Goal: Navigation & Orientation: Find specific page/section

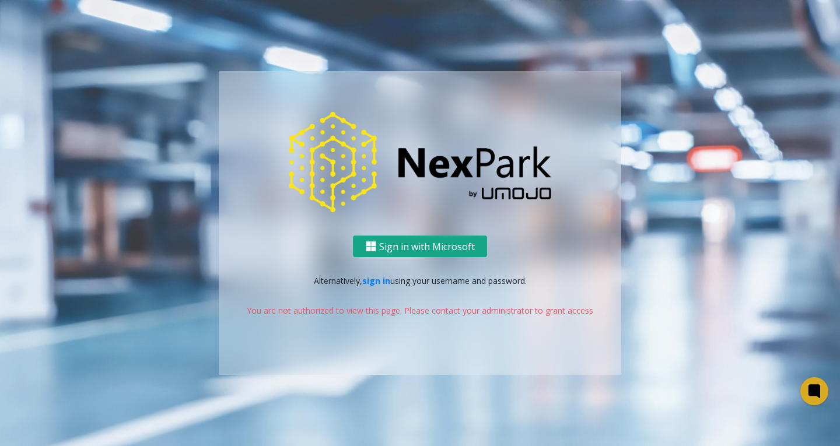
click at [398, 243] on button "Sign in with Microsoft" at bounding box center [420, 247] width 134 height 22
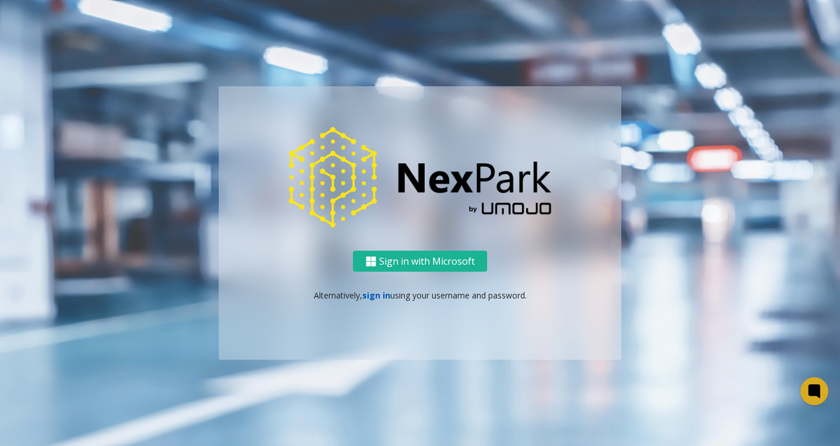
click at [365, 297] on link "sign in" at bounding box center [376, 295] width 28 height 11
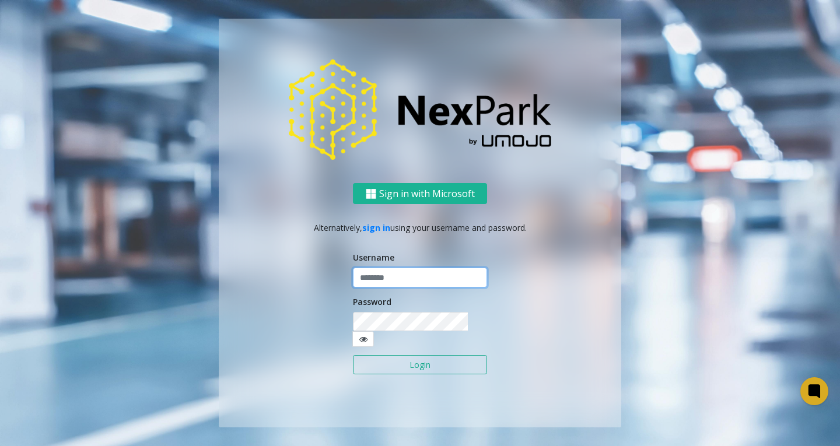
click at [391, 286] on input "text" at bounding box center [420, 278] width 134 height 20
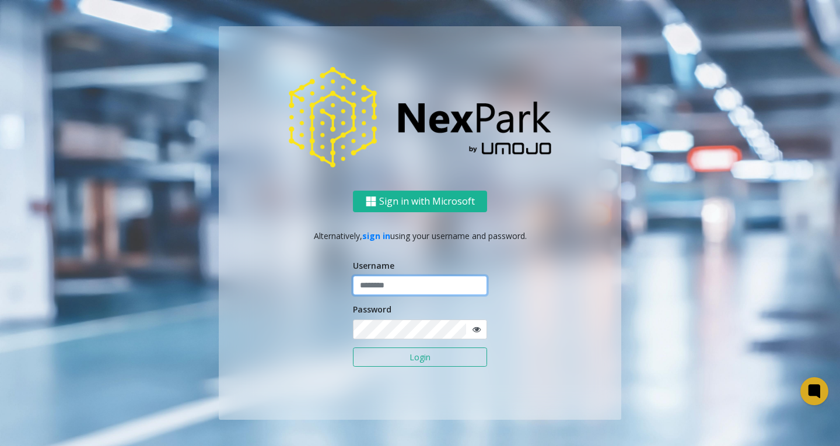
click at [441, 289] on input "text" at bounding box center [420, 286] width 134 height 20
click at [450, 288] on input "text" at bounding box center [420, 286] width 134 height 20
click at [412, 204] on button "Sign in with Microsoft" at bounding box center [420, 202] width 134 height 22
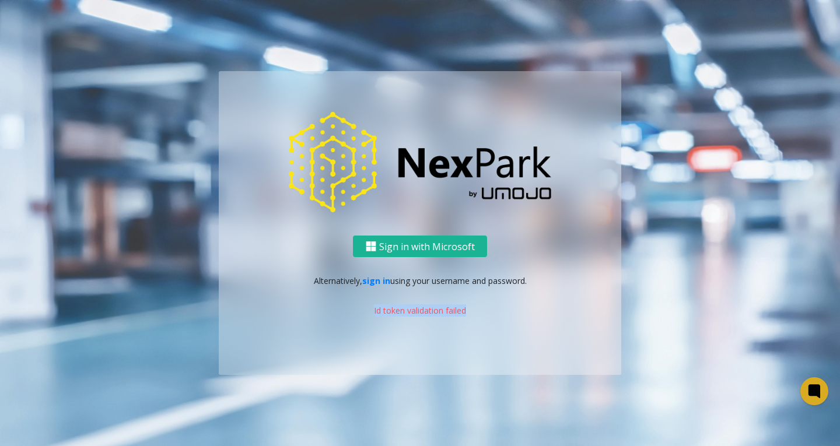
drag, startPoint x: 363, startPoint y: 309, endPoint x: 497, endPoint y: 306, distance: 134.2
click at [497, 306] on p "Id token validation failed" at bounding box center [419, 310] width 379 height 12
click at [402, 239] on button "Sign in with Microsoft" at bounding box center [420, 247] width 134 height 22
click at [376, 278] on link "sign in" at bounding box center [376, 280] width 28 height 11
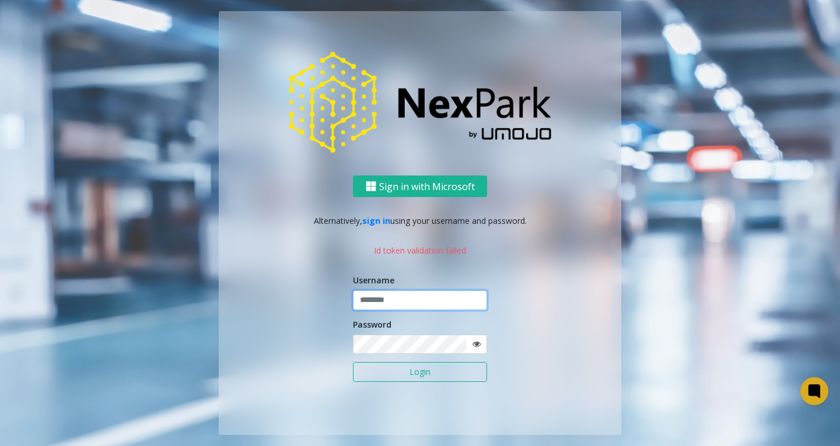
click at [421, 308] on input "text" at bounding box center [420, 300] width 134 height 20
paste input "**********"
type input "**********"
click at [353, 362] on button "Login" at bounding box center [420, 372] width 134 height 20
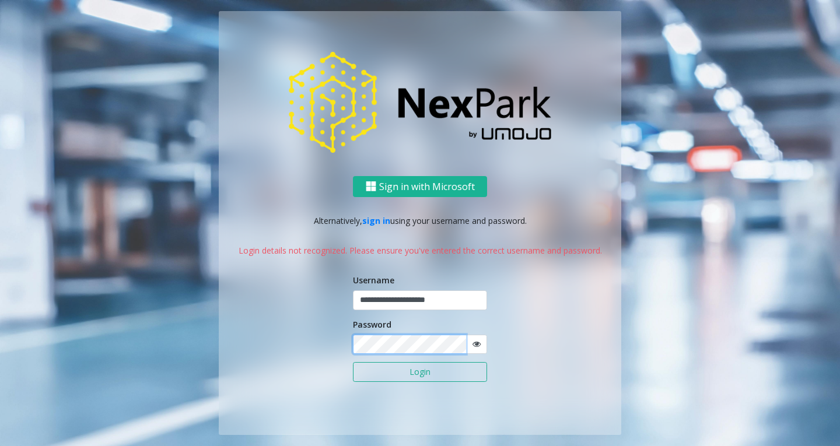
click at [296, 344] on div "**********" at bounding box center [420, 305] width 402 height 259
click at [353, 362] on button "Login" at bounding box center [420, 372] width 134 height 20
click at [274, 341] on div "**********" at bounding box center [420, 305] width 402 height 259
click at [464, 304] on input "**********" at bounding box center [420, 300] width 134 height 20
click at [287, 343] on div "**********" at bounding box center [420, 305] width 402 height 259
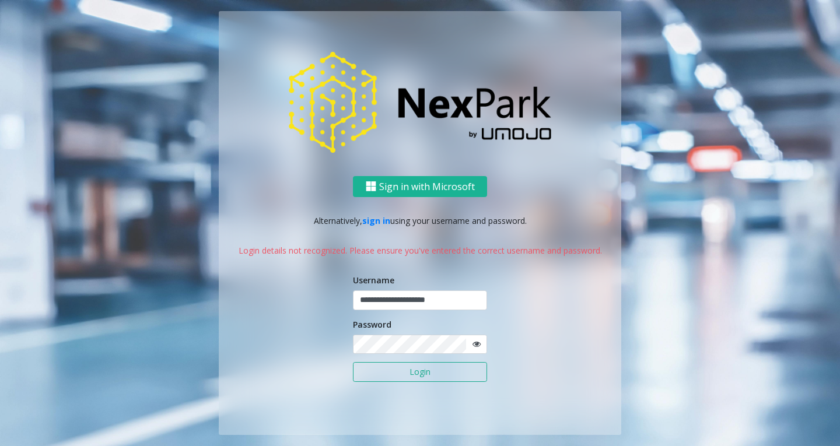
click at [436, 374] on button "Login" at bounding box center [420, 372] width 134 height 20
click at [259, 339] on div "**********" at bounding box center [420, 305] width 402 height 259
click at [353, 362] on button "Login" at bounding box center [420, 372] width 134 height 20
click at [432, 187] on button "Sign in with Microsoft" at bounding box center [420, 187] width 134 height 22
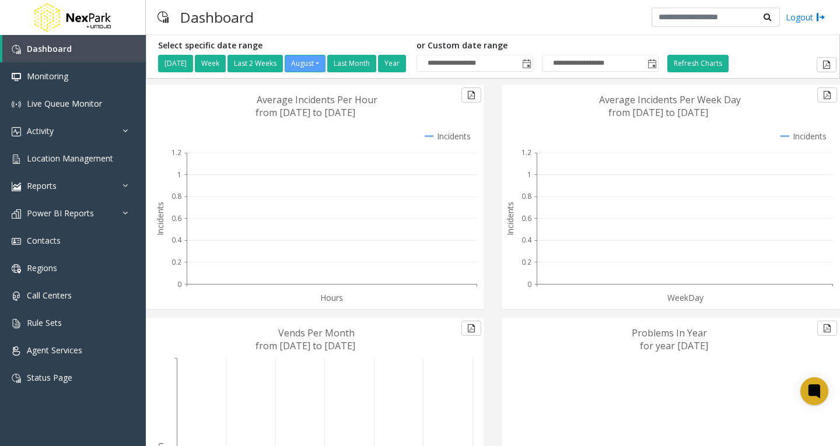
drag, startPoint x: 303, startPoint y: 369, endPoint x: 297, endPoint y: 359, distance: 11.8
click at [94, 129] on link "Activity" at bounding box center [73, 130] width 146 height 27
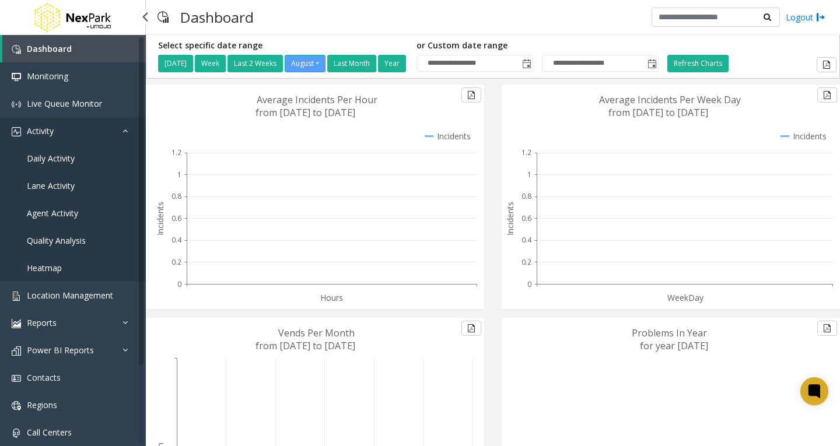
click at [98, 132] on link "Activity" at bounding box center [73, 130] width 146 height 27
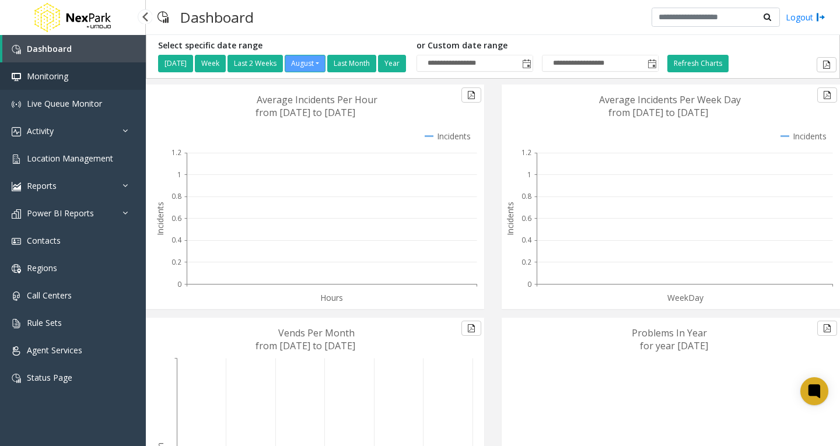
click at [50, 78] on span "Monitoring" at bounding box center [47, 76] width 41 height 11
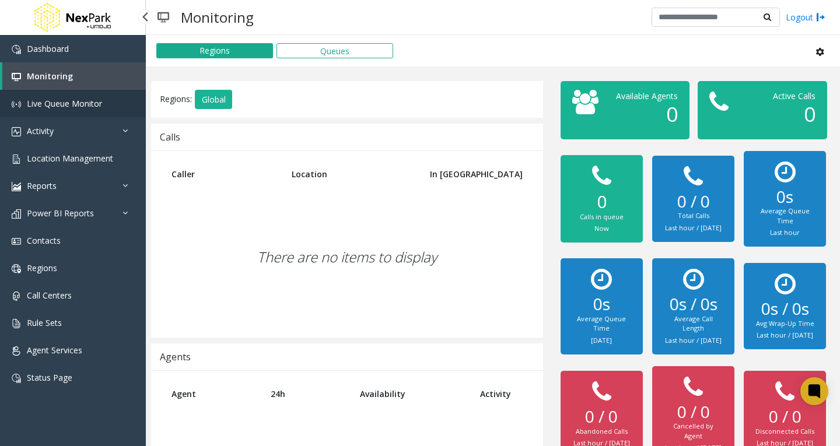
click at [89, 105] on span "Live Queue Monitor" at bounding box center [64, 103] width 75 height 11
click at [64, 124] on link "Activity" at bounding box center [73, 130] width 146 height 27
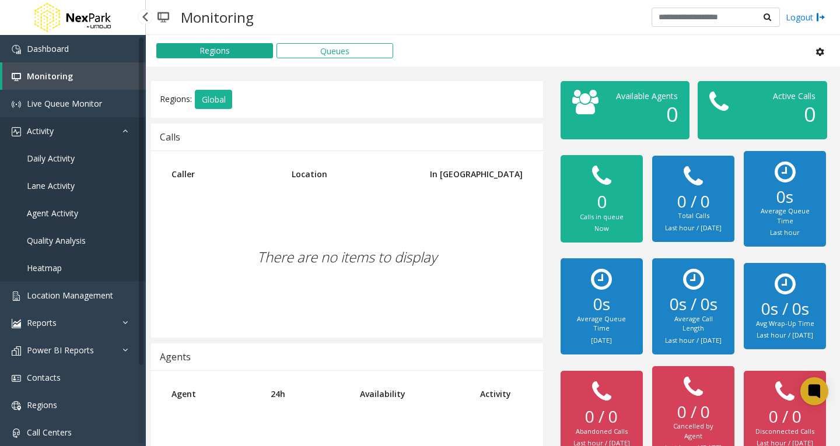
click at [74, 130] on link "Activity" at bounding box center [73, 130] width 146 height 27
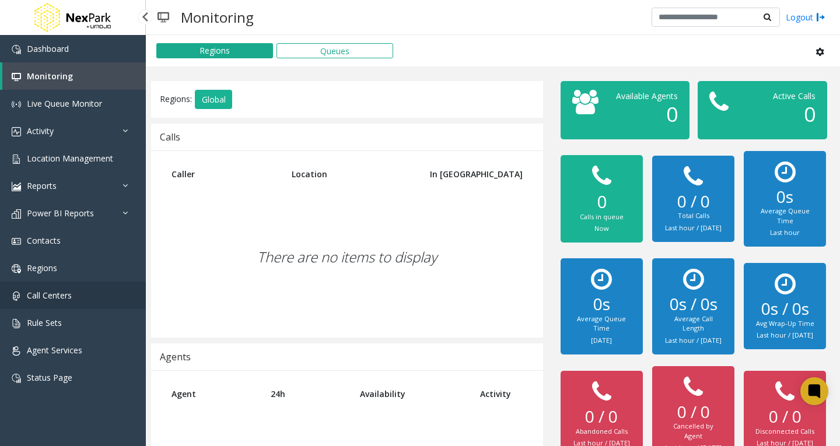
click at [85, 290] on link "Call Centers" at bounding box center [73, 295] width 146 height 27
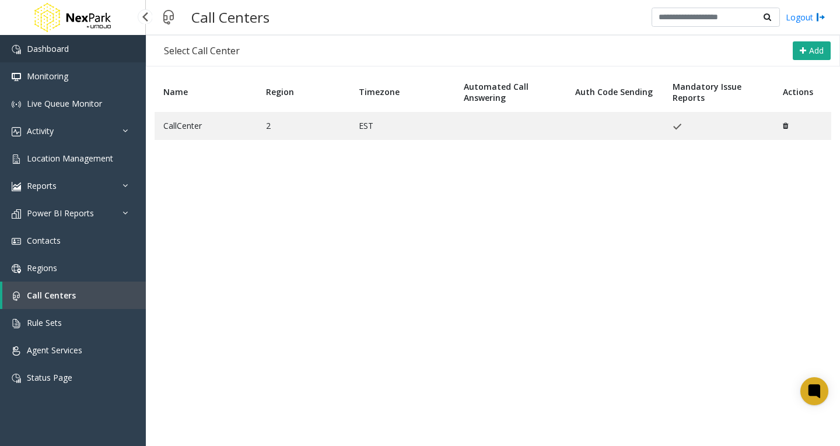
click at [83, 45] on link "Dashboard" at bounding box center [73, 48] width 146 height 27
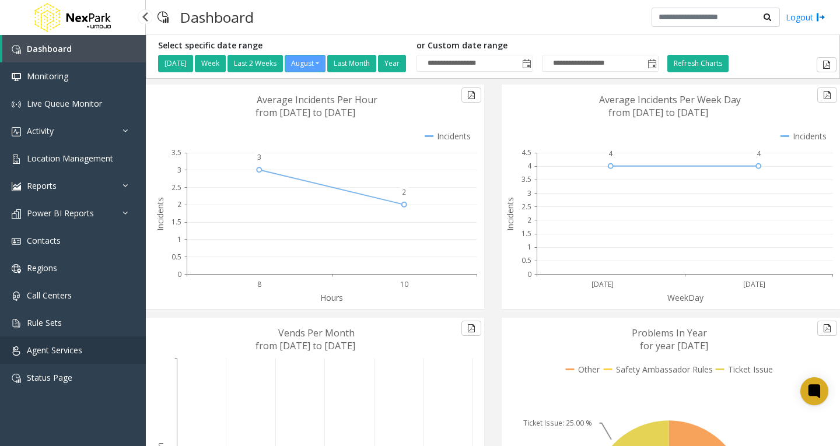
click at [74, 349] on span "Agent Services" at bounding box center [54, 350] width 55 height 11
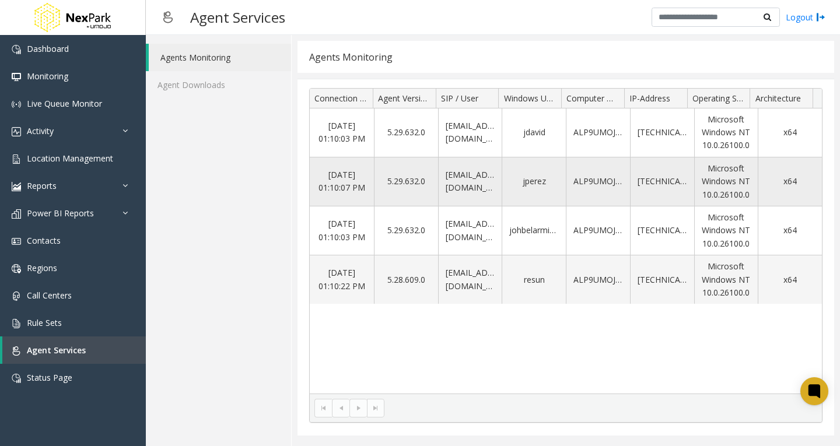
drag, startPoint x: 330, startPoint y: 178, endPoint x: 363, endPoint y: 195, distance: 37.8
click at [363, 195] on td "Aug 20 01:10:07 PM" at bounding box center [342, 181] width 64 height 49
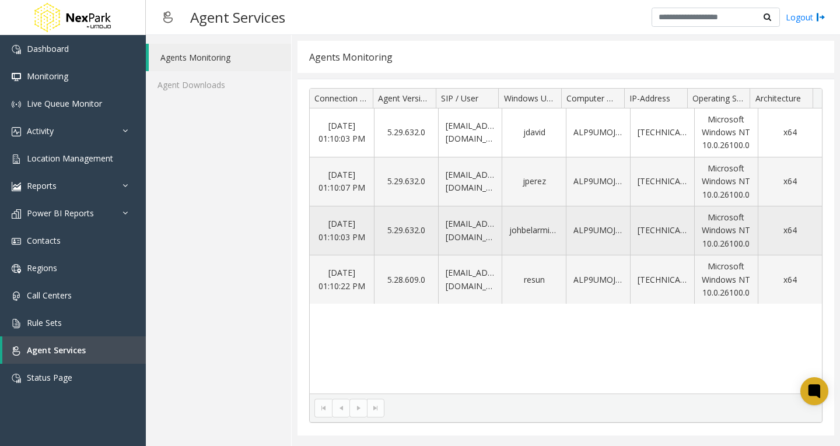
click at [351, 207] on td "Aug 20 01:10:03 PM" at bounding box center [342, 230] width 64 height 49
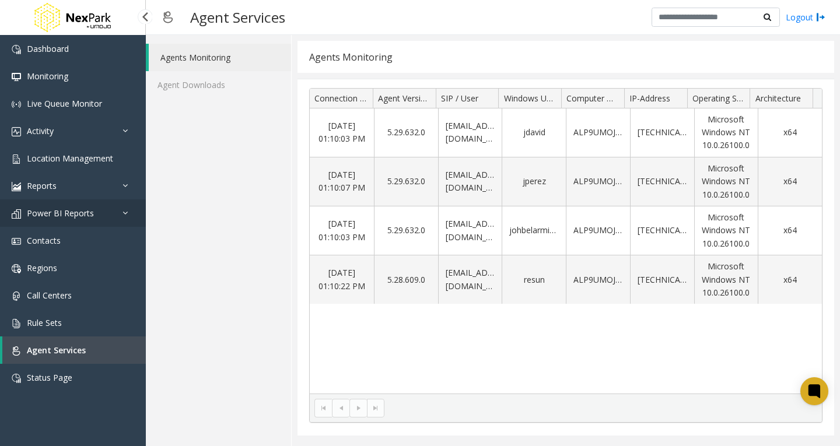
click at [93, 220] on link "Power BI Reports" at bounding box center [73, 212] width 146 height 27
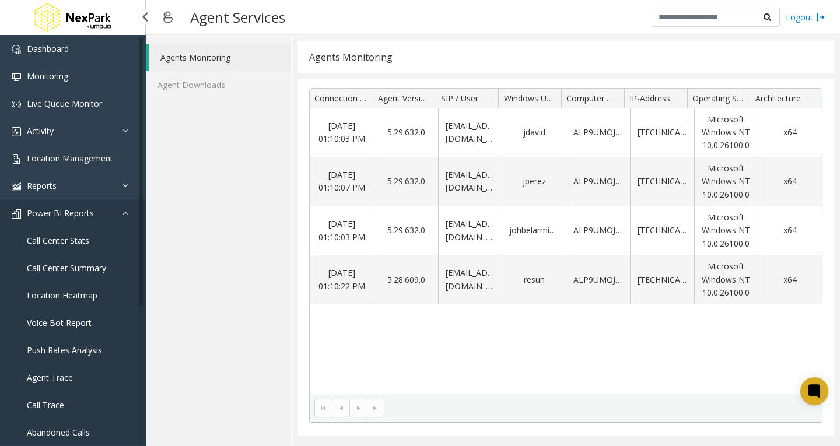
click at [97, 218] on link "Power BI Reports" at bounding box center [73, 212] width 146 height 27
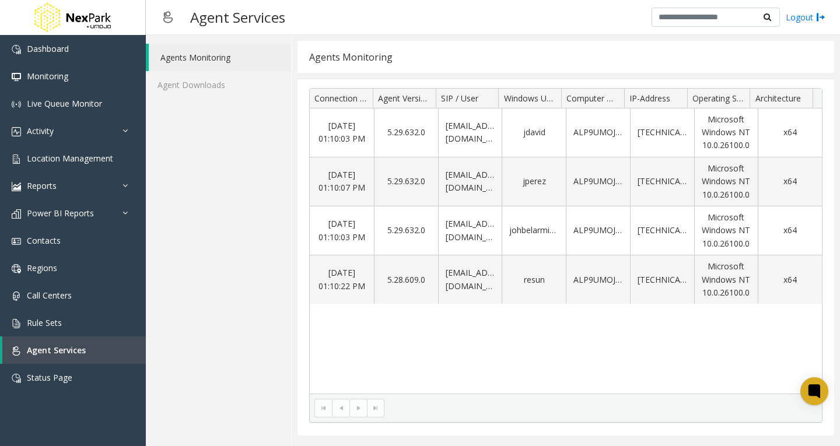
click at [464, 351] on div "Aug 20 01:10:03 PM 5.29.632.0 jdavid@nexresponse.com jdavid ALP9UMOJOD012 10.23…" at bounding box center [566, 250] width 512 height 285
click at [86, 43] on link "Dashboard" at bounding box center [73, 48] width 146 height 27
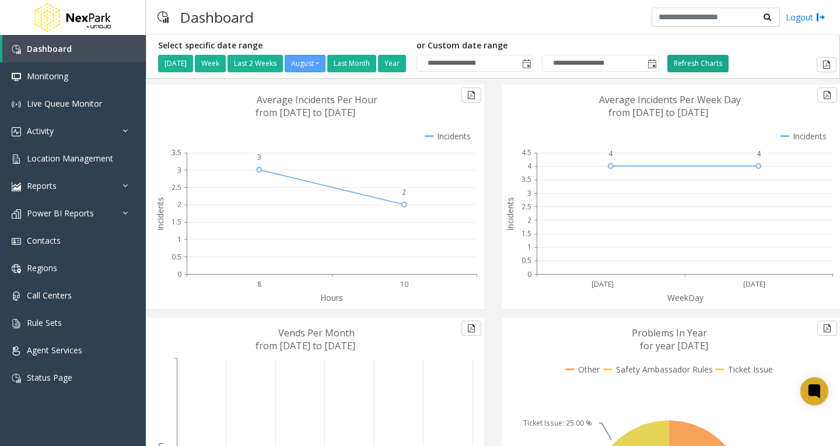
click at [695, 66] on button "Refresh Charts" at bounding box center [697, 63] width 61 height 17
click at [59, 76] on span "Monitoring" at bounding box center [47, 76] width 41 height 11
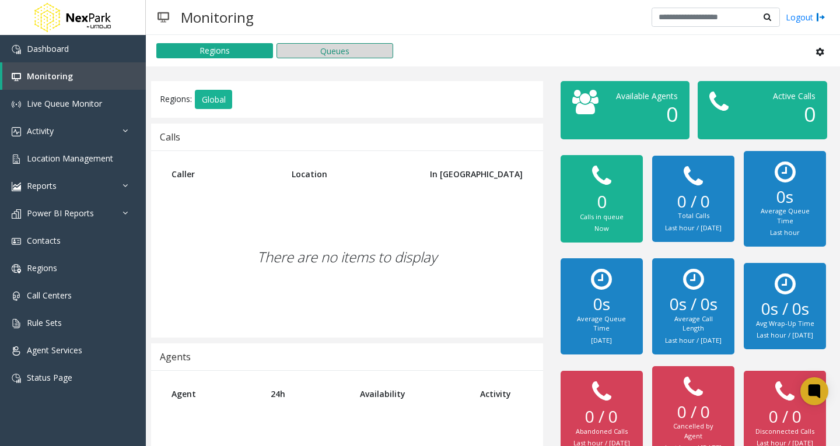
click at [345, 49] on button "Queues" at bounding box center [334, 50] width 117 height 15
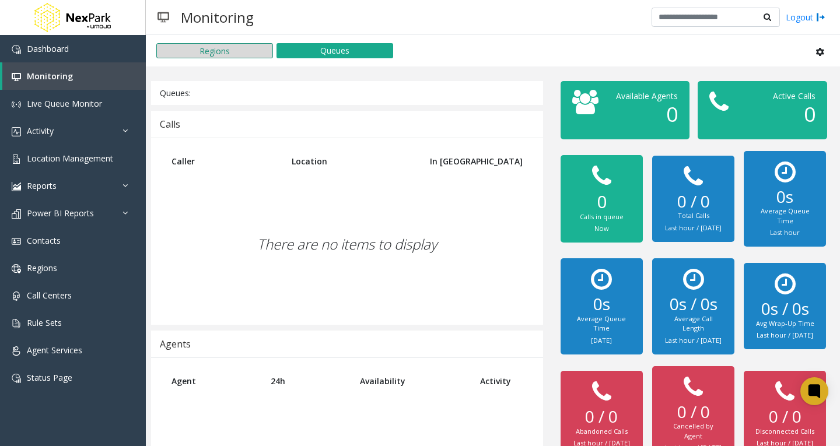
click at [211, 52] on button "Regions" at bounding box center [214, 50] width 117 height 15
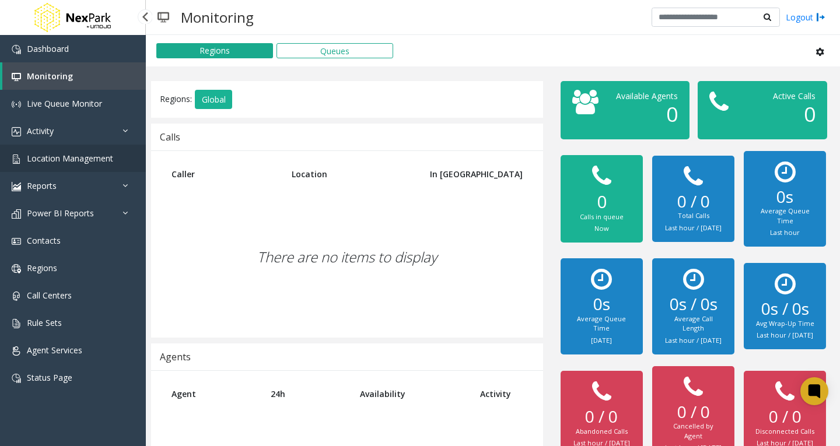
click at [73, 164] on link "Location Management" at bounding box center [73, 158] width 146 height 27
click at [71, 182] on link "Reports" at bounding box center [73, 185] width 146 height 27
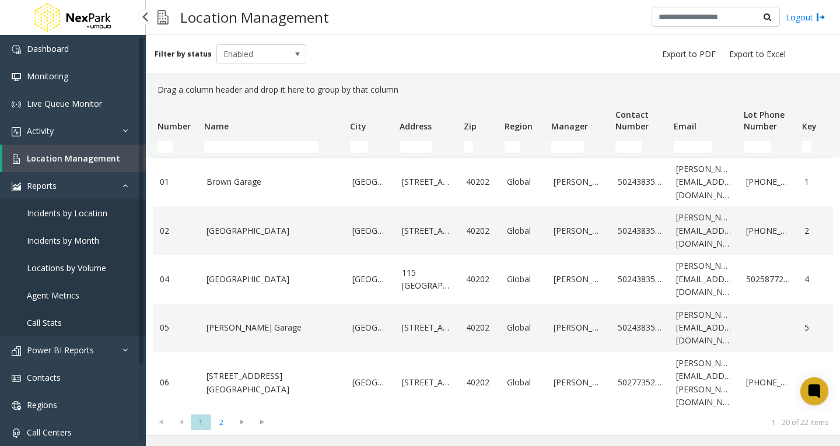
click at [101, 219] on link "Incidents by Location" at bounding box center [73, 212] width 146 height 27
click at [94, 213] on span "Incidents by Location" at bounding box center [67, 213] width 80 height 11
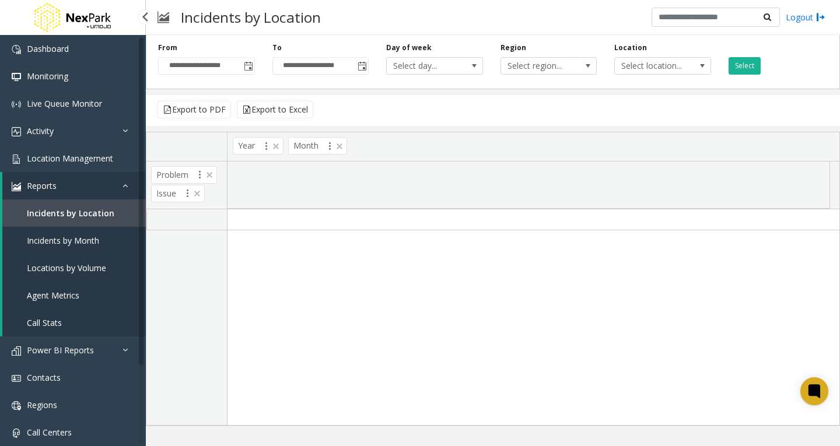
click at [90, 233] on link "Incidents by Month" at bounding box center [73, 240] width 143 height 27
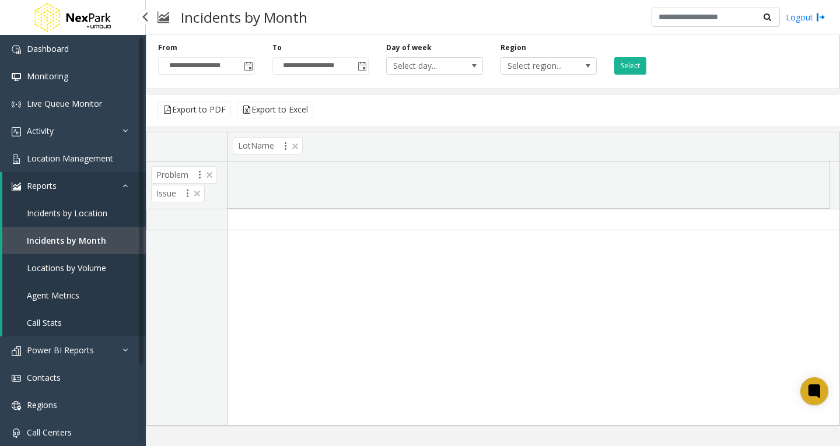
click at [95, 262] on link "Locations by Volume" at bounding box center [73, 267] width 143 height 27
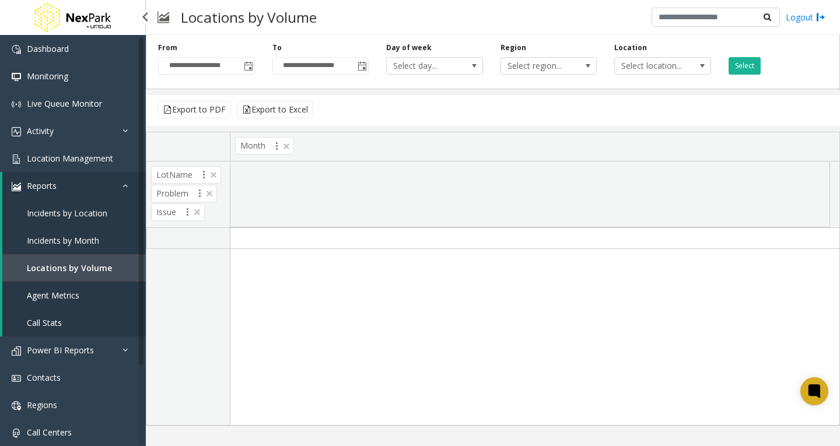
click at [86, 280] on link "Locations by Volume" at bounding box center [73, 267] width 143 height 27
click at [84, 164] on link "Location Management" at bounding box center [73, 158] width 146 height 27
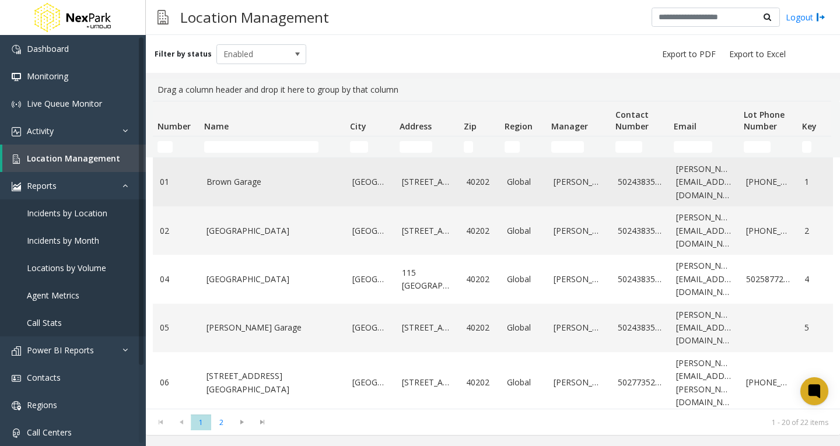
click at [379, 191] on td "Louisville" at bounding box center [370, 182] width 50 height 48
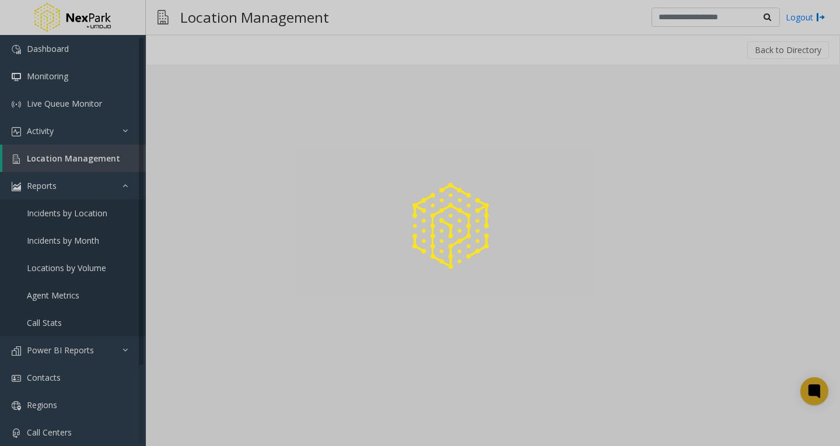
click at [379, 191] on div at bounding box center [420, 223] width 840 height 446
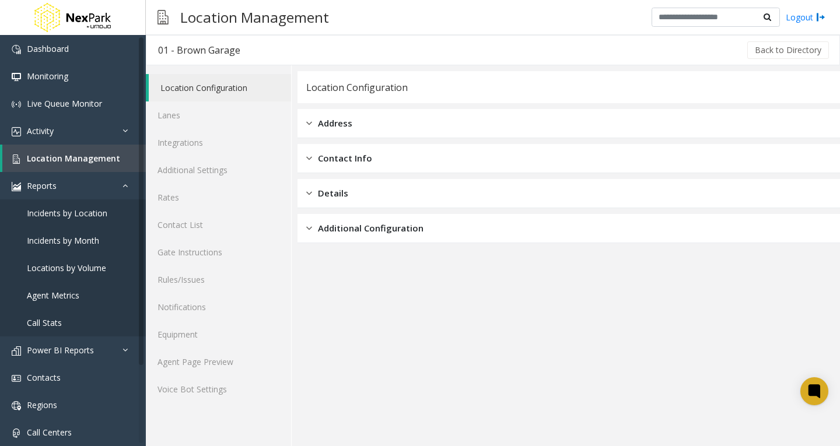
click at [400, 123] on div "Address" at bounding box center [568, 123] width 542 height 29
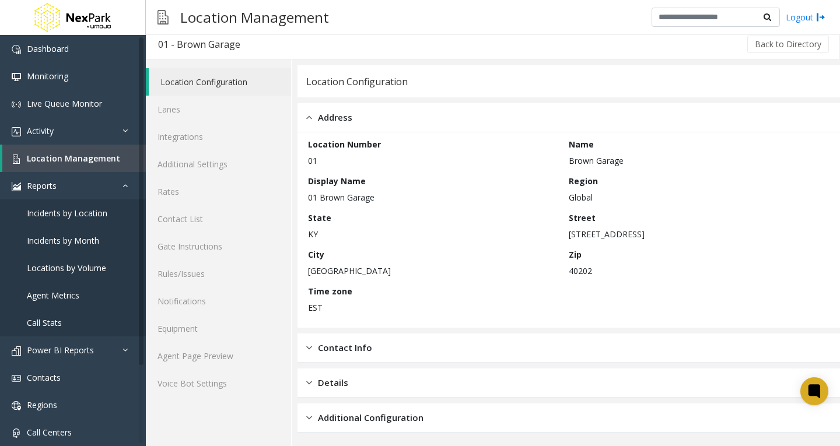
scroll to position [7, 0]
click at [361, 348] on span "Contact Info" at bounding box center [345, 346] width 54 height 13
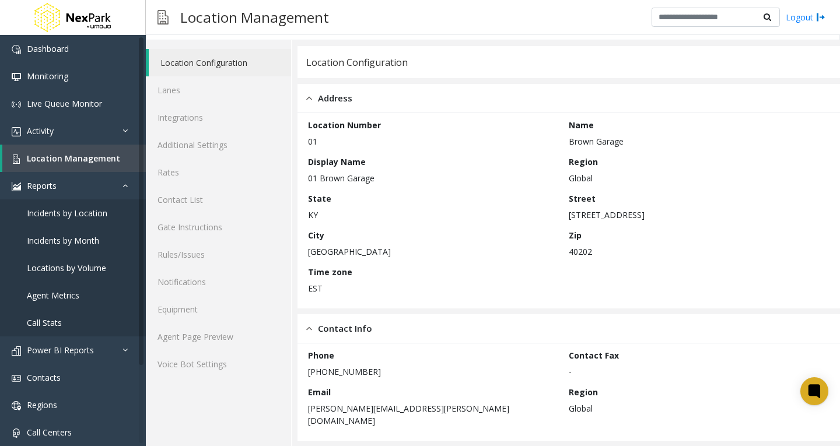
scroll to position [0, 0]
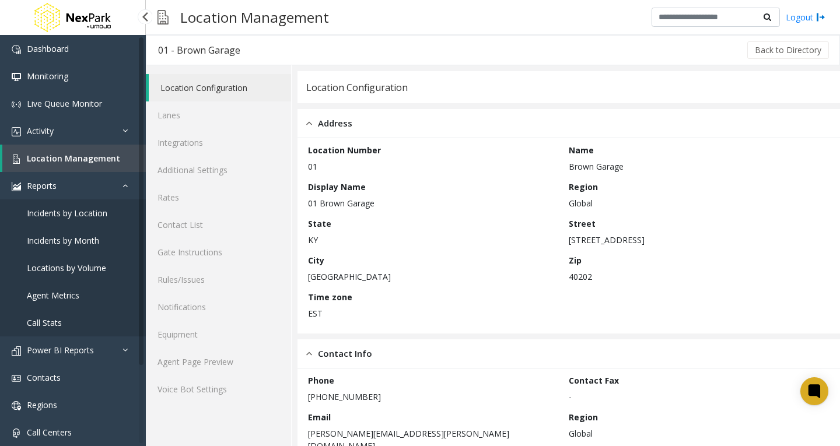
click at [88, 164] on link "Location Management" at bounding box center [73, 158] width 143 height 27
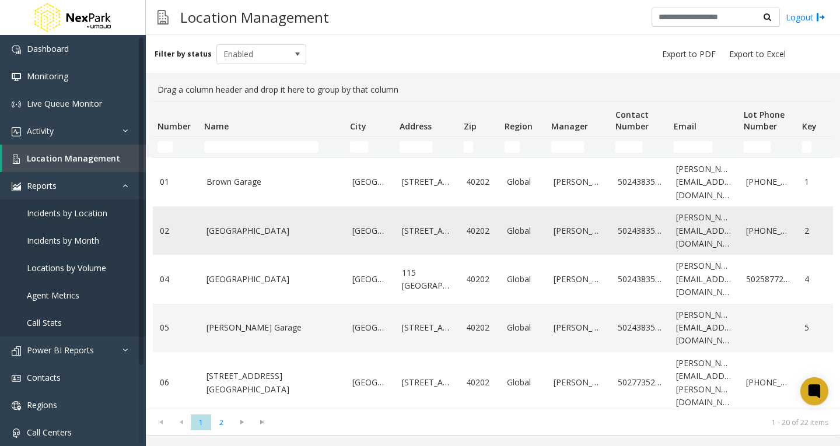
click at [247, 227] on link "5th Street Garage" at bounding box center [272, 231] width 132 height 13
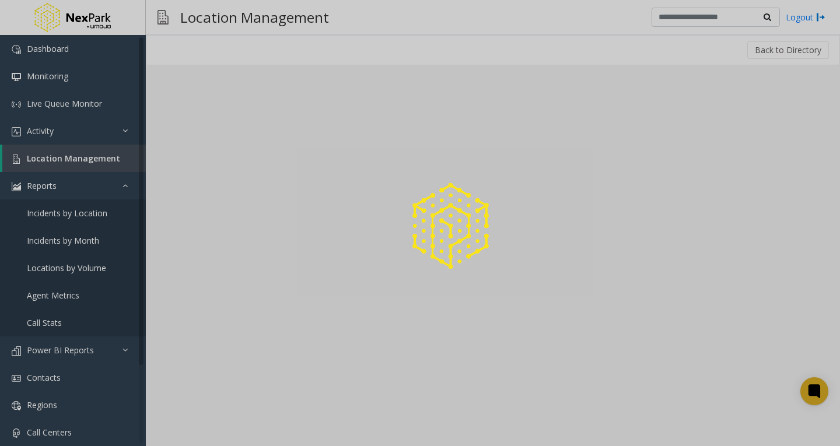
click at [247, 227] on div at bounding box center [420, 223] width 840 height 446
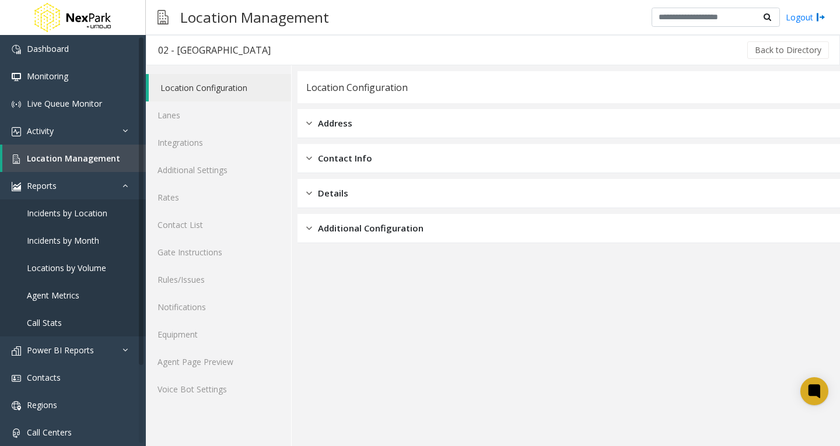
click at [352, 193] on div "Details" at bounding box center [568, 193] width 542 height 29
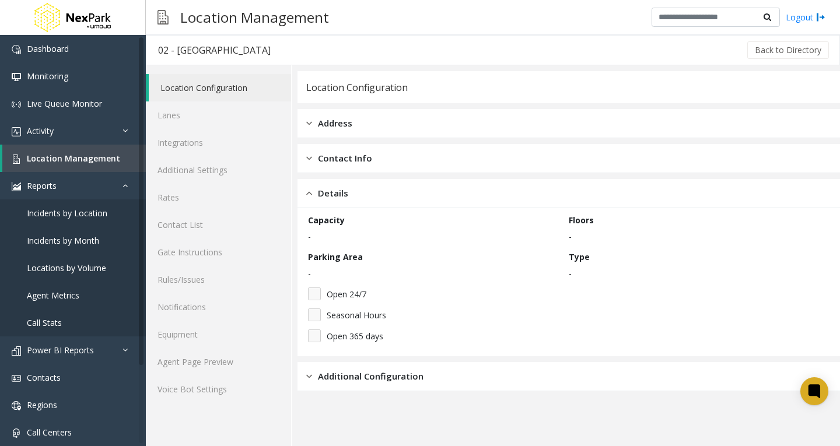
click at [352, 194] on div "Details" at bounding box center [568, 193] width 542 height 29
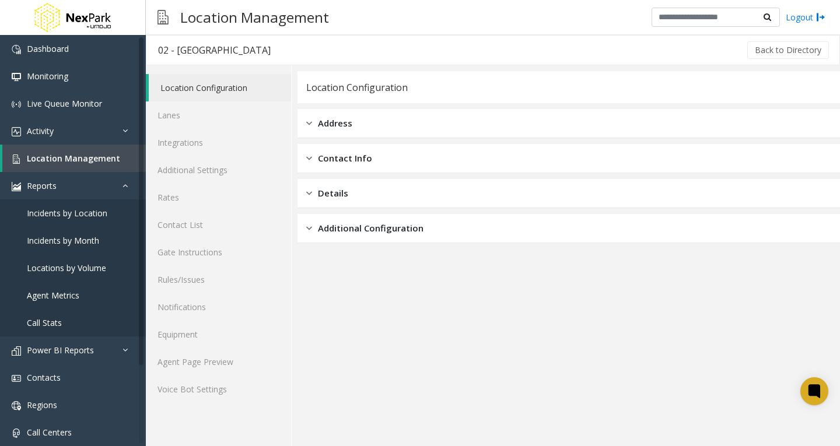
click at [352, 238] on div "Additional Configuration" at bounding box center [568, 228] width 542 height 29
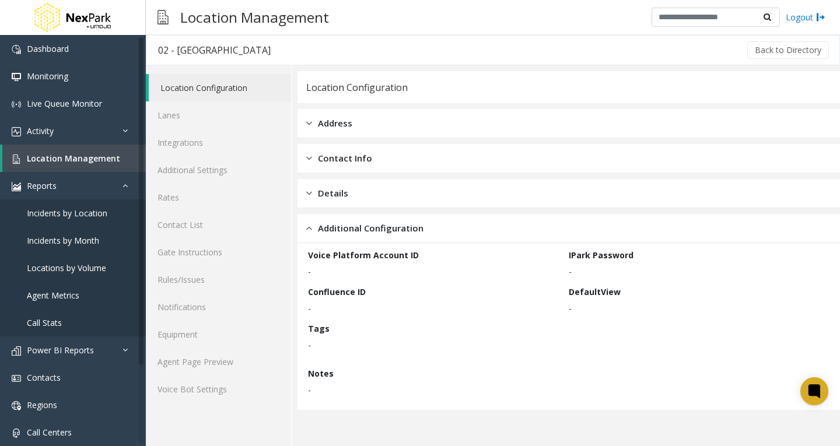
click at [351, 231] on span "Additional Configuration" at bounding box center [371, 228] width 106 height 13
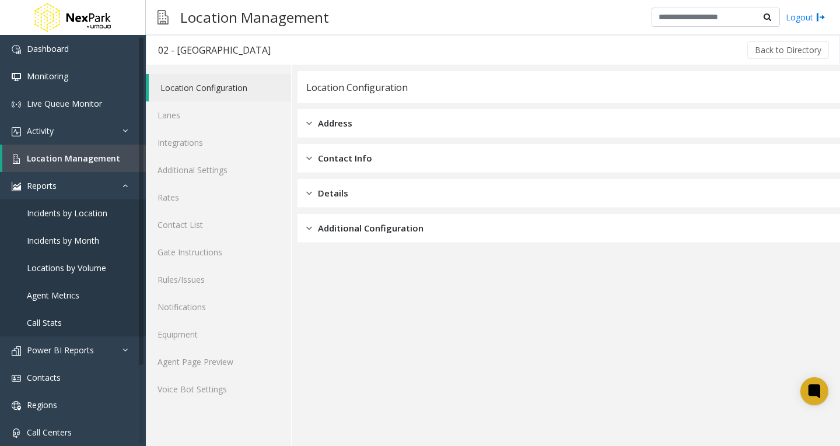
click at [357, 158] on span "Contact Info" at bounding box center [345, 158] width 54 height 13
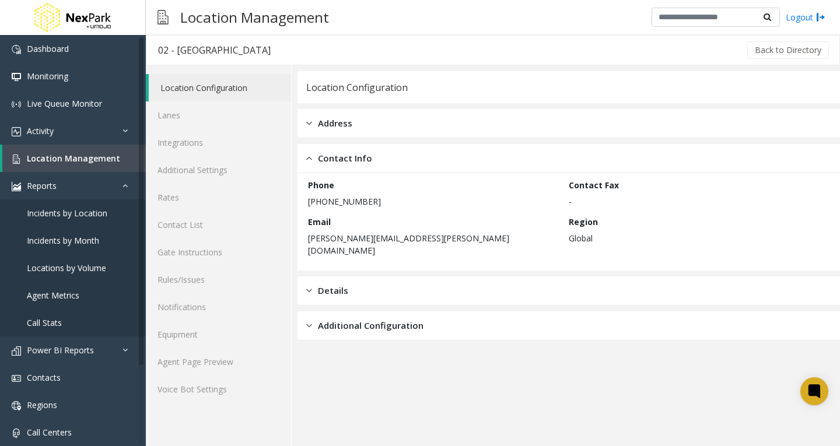
click at [364, 128] on div "Address" at bounding box center [568, 123] width 542 height 29
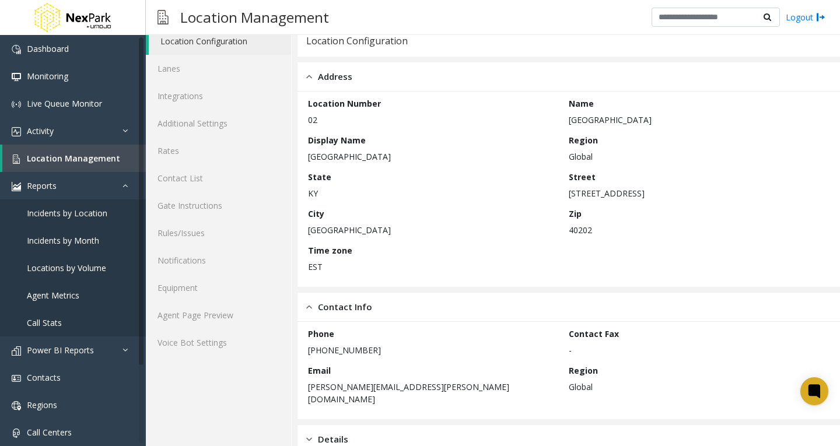
scroll to position [92, 0]
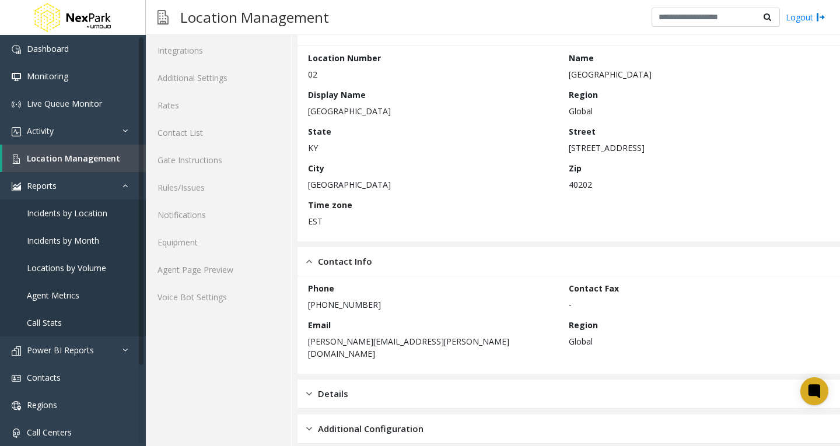
drag, startPoint x: 396, startPoint y: 413, endPoint x: 402, endPoint y: 398, distance: 16.5
click at [395, 422] on span "Additional Configuration" at bounding box center [371, 428] width 106 height 13
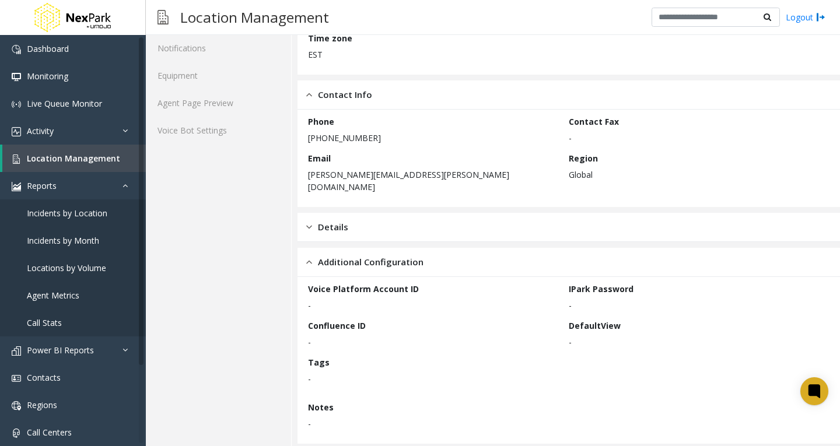
click at [425, 213] on div "Details" at bounding box center [568, 227] width 542 height 29
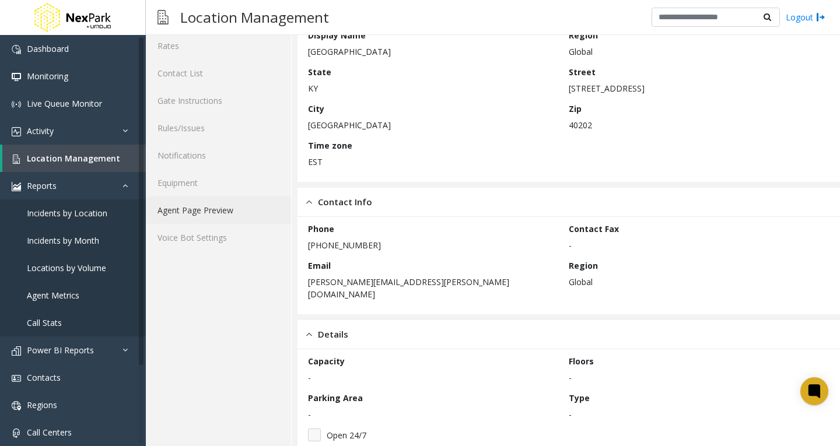
scroll to position [0, 0]
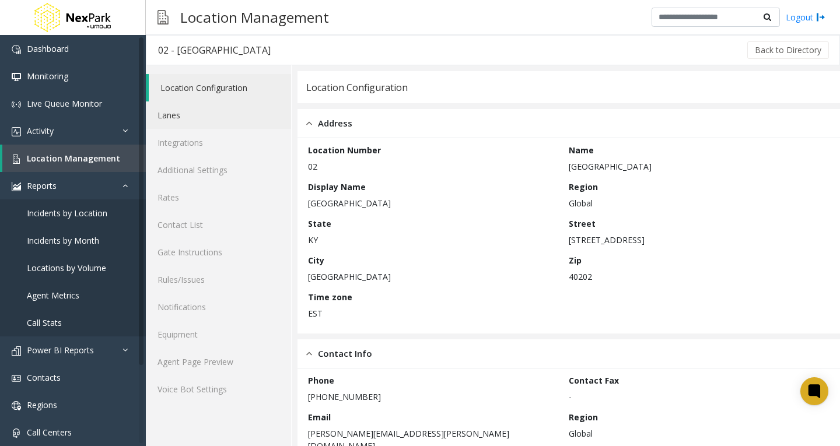
click at [178, 115] on link "Lanes" at bounding box center [218, 114] width 145 height 27
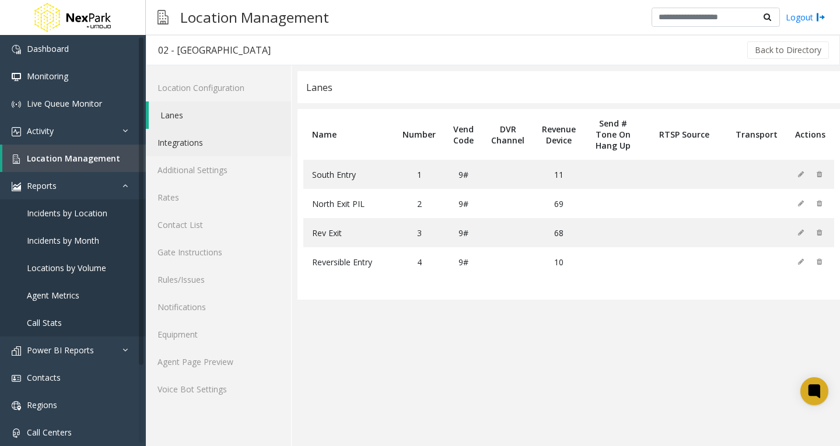
click at [190, 143] on link "Integrations" at bounding box center [218, 142] width 145 height 27
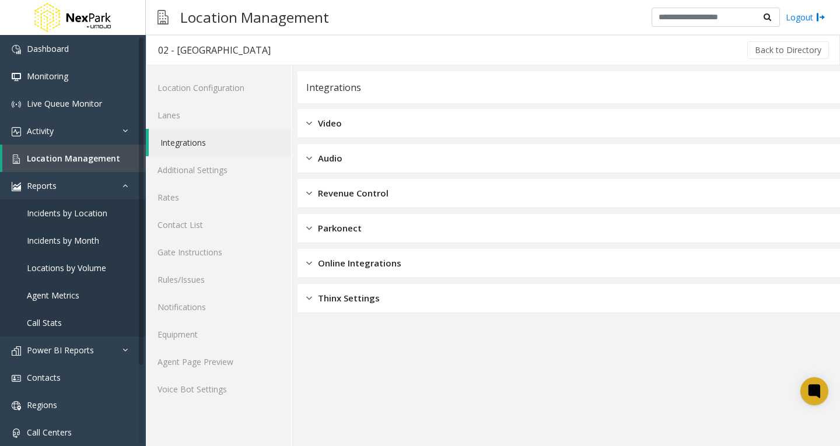
click at [386, 125] on div "Video" at bounding box center [568, 123] width 542 height 29
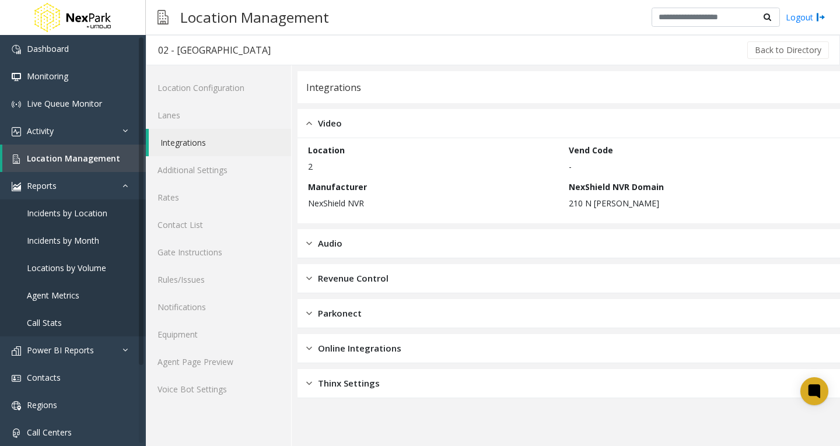
click at [383, 245] on div "Audio" at bounding box center [568, 243] width 542 height 29
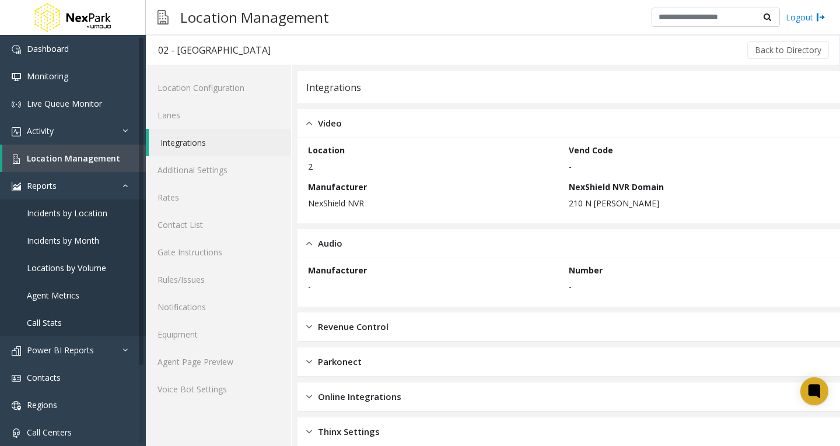
scroll to position [15, 0]
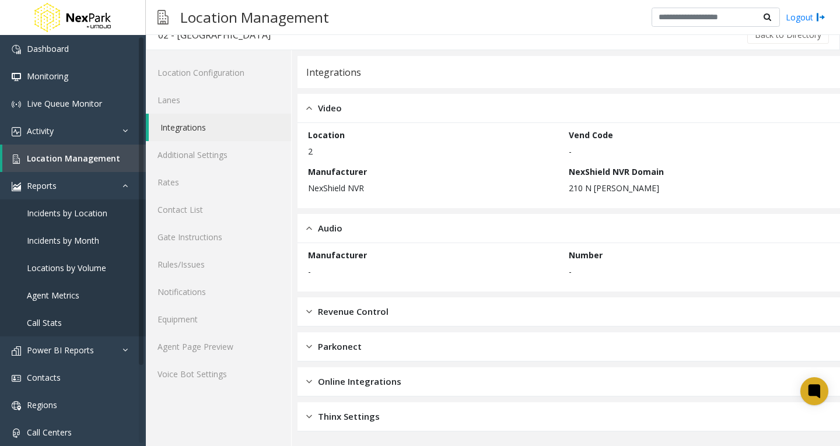
click at [401, 320] on div "Revenue Control" at bounding box center [568, 311] width 542 height 29
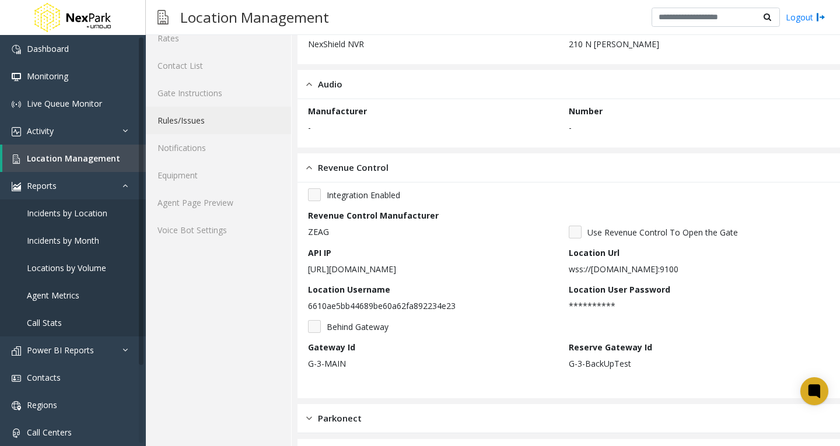
scroll to position [0, 0]
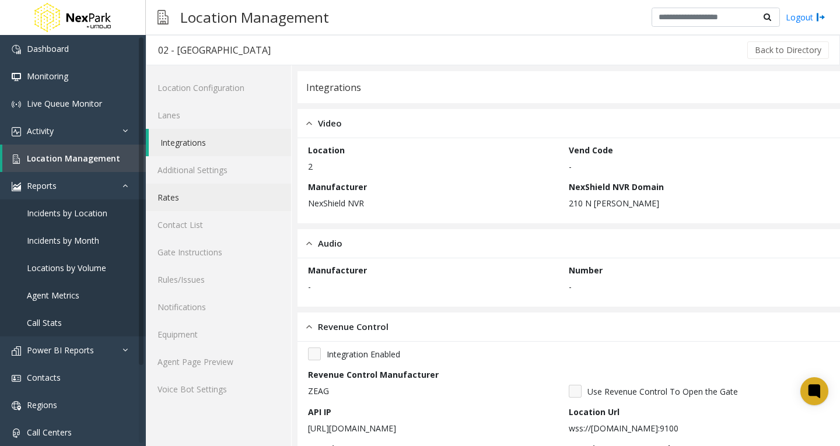
click at [188, 196] on link "Rates" at bounding box center [218, 197] width 145 height 27
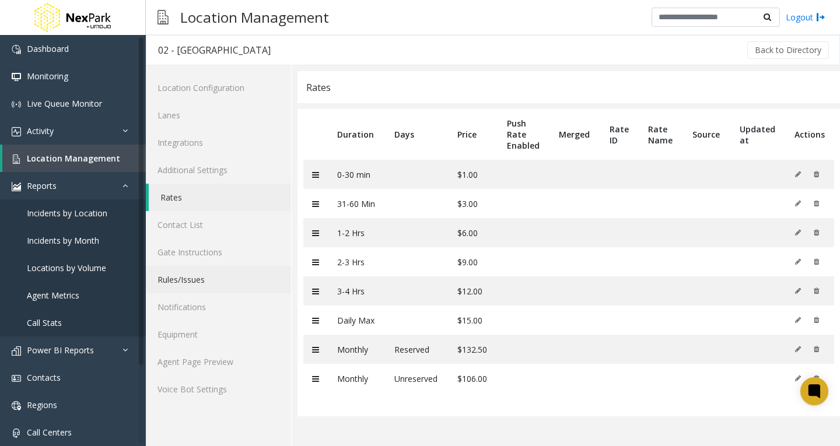
click at [194, 281] on link "Rules/Issues" at bounding box center [218, 279] width 145 height 27
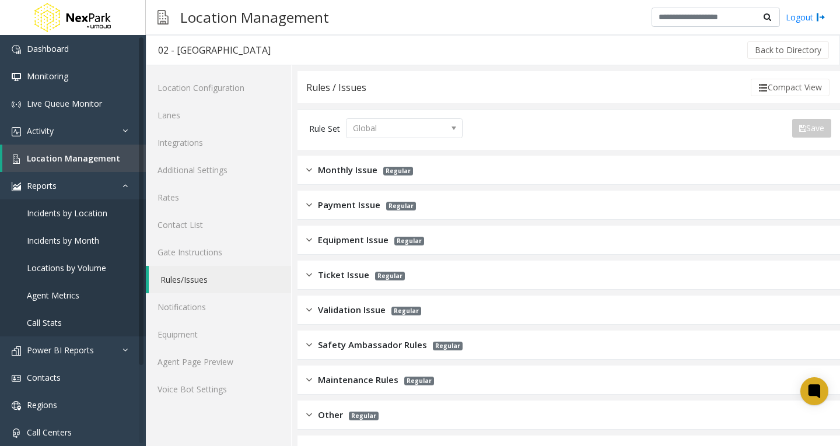
click at [362, 176] on span "Monthly Issue" at bounding box center [347, 169] width 59 height 13
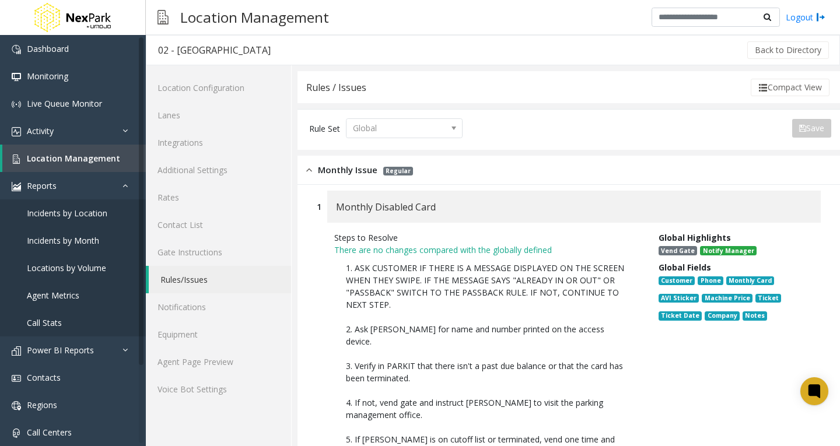
click at [327, 170] on span "Monthly Issue" at bounding box center [347, 169] width 59 height 13
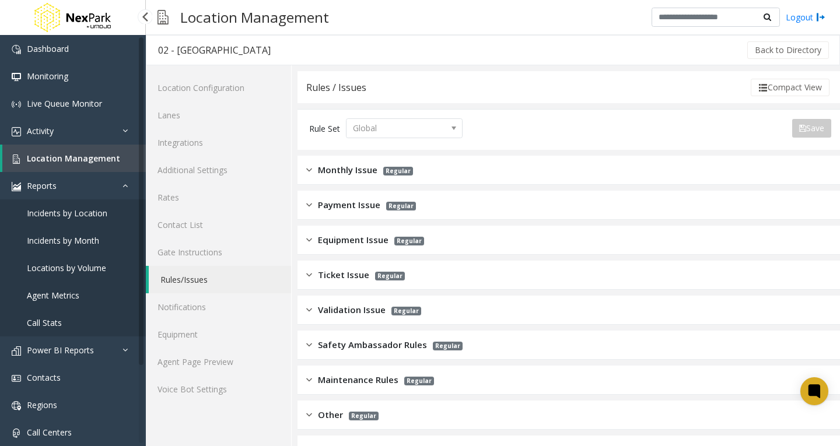
click at [79, 299] on link "Agent Metrics" at bounding box center [73, 295] width 146 height 27
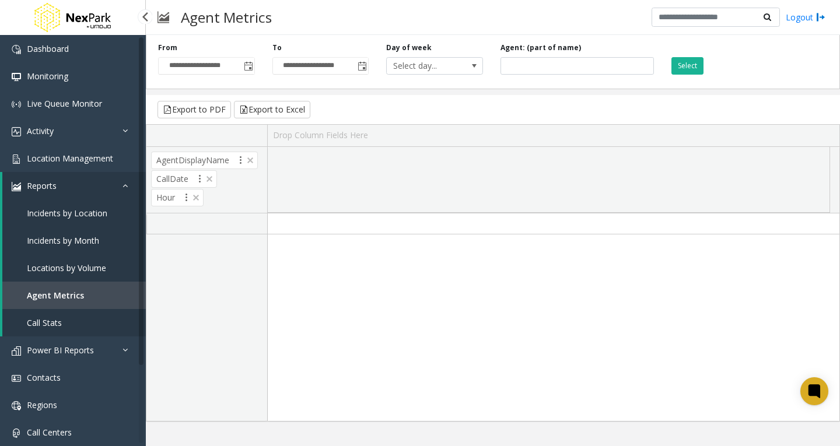
click at [70, 323] on link "Call Stats" at bounding box center [73, 322] width 143 height 27
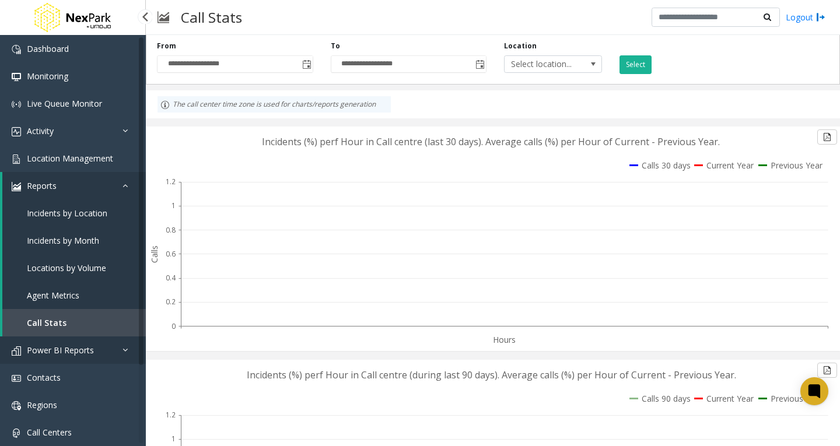
click at [75, 345] on span "Power BI Reports" at bounding box center [60, 350] width 67 height 11
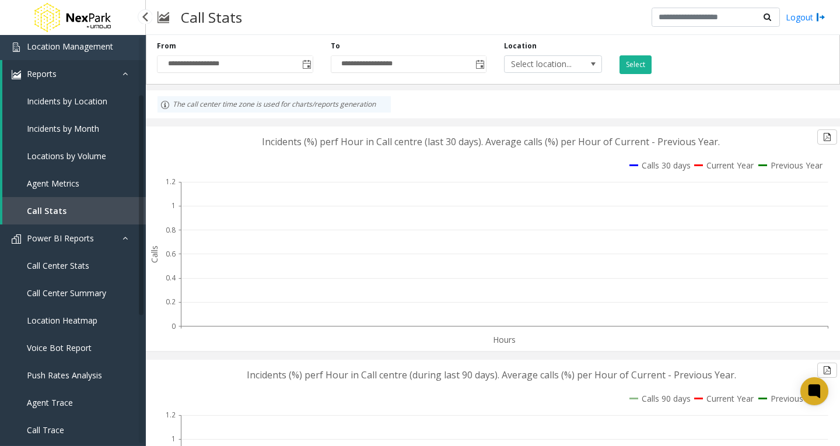
scroll to position [117, 0]
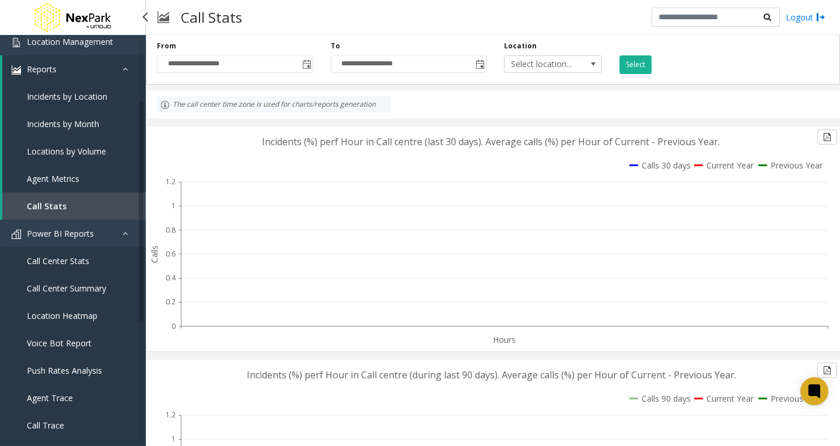
click at [87, 255] on link "Call Center Stats" at bounding box center [73, 260] width 146 height 27
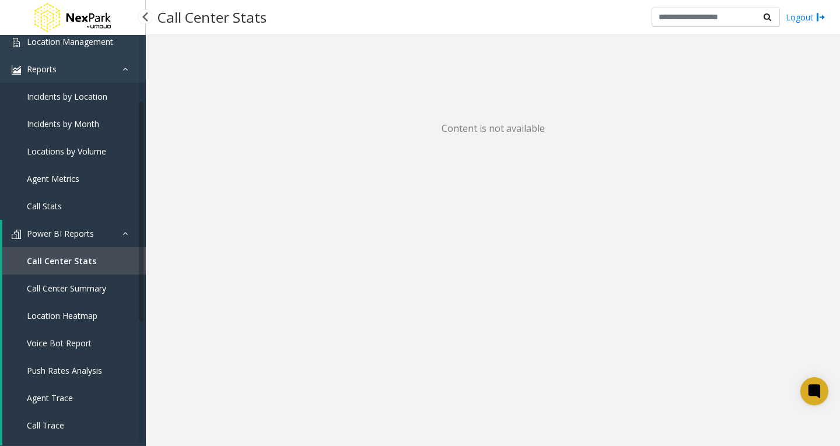
click at [85, 293] on span "Call Center Summary" at bounding box center [66, 288] width 79 height 11
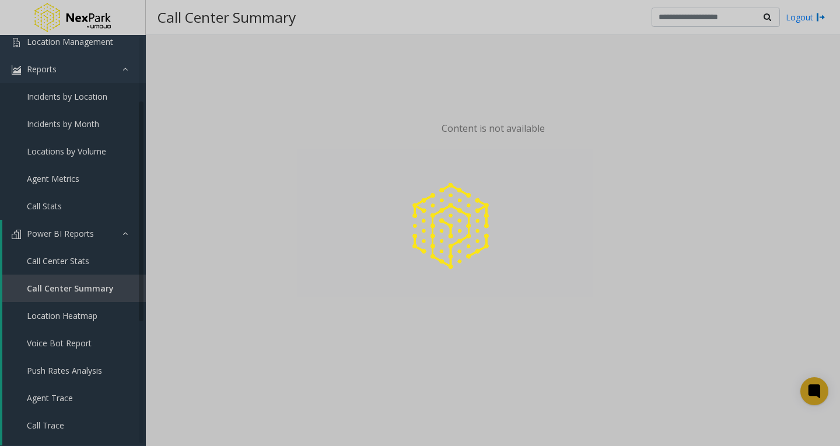
click at [76, 311] on div at bounding box center [420, 223] width 840 height 446
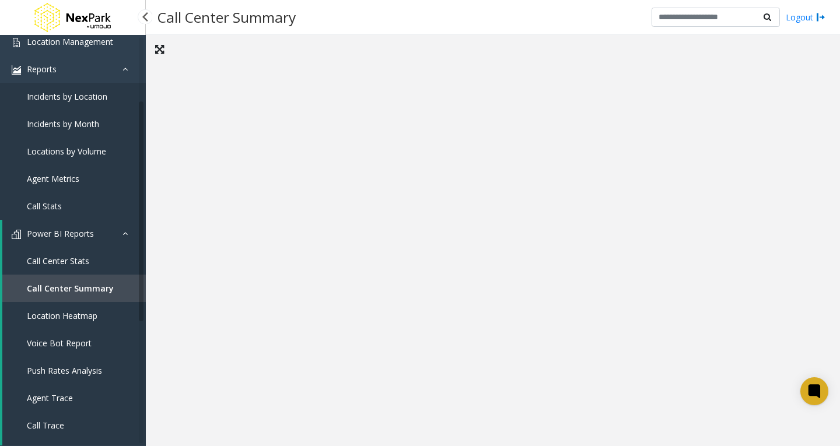
click at [85, 317] on span "Location Heatmap" at bounding box center [62, 315] width 71 height 11
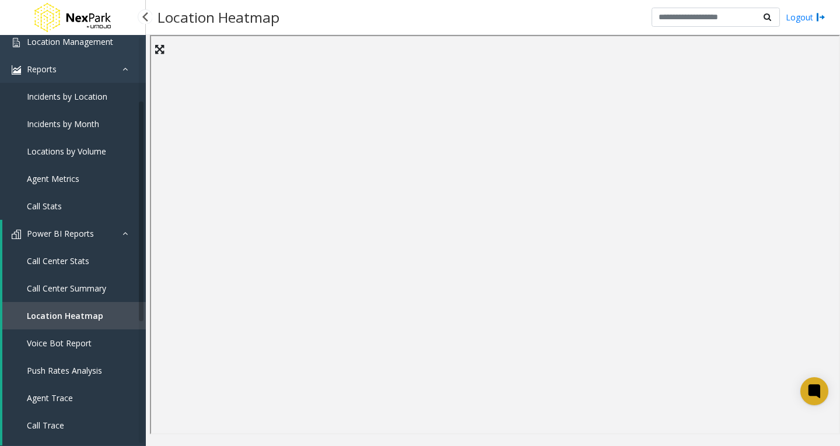
click at [83, 349] on link "Voice Bot Report" at bounding box center [73, 343] width 143 height 27
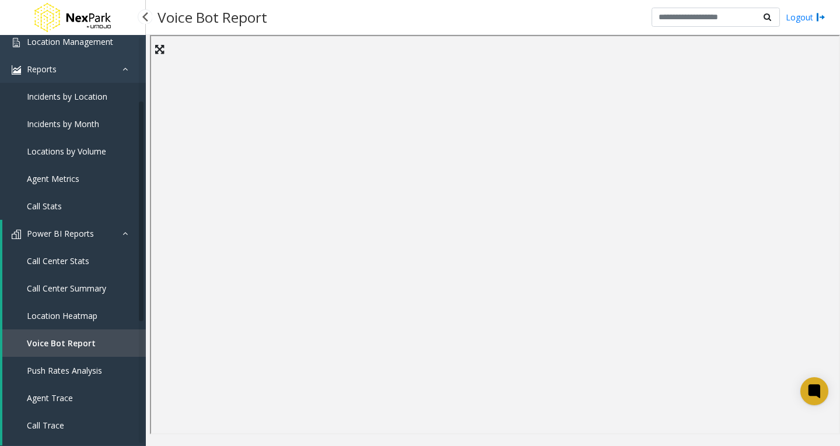
click at [86, 366] on span "Push Rates Analysis" at bounding box center [64, 370] width 75 height 11
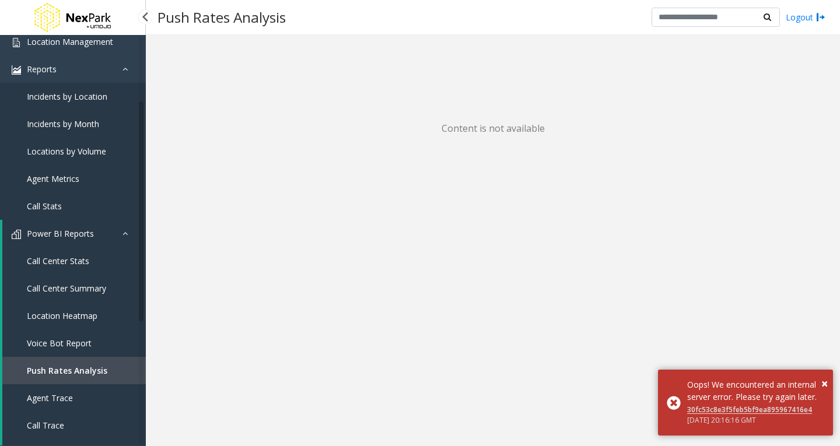
click at [68, 393] on span "Agent Trace" at bounding box center [50, 398] width 46 height 11
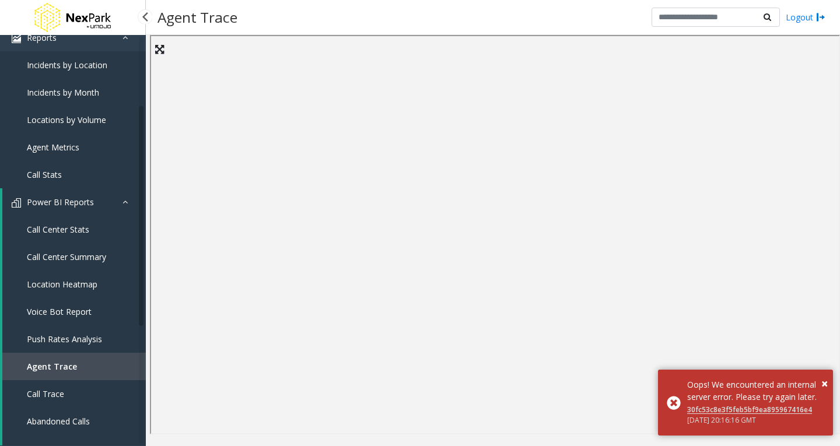
scroll to position [175, 0]
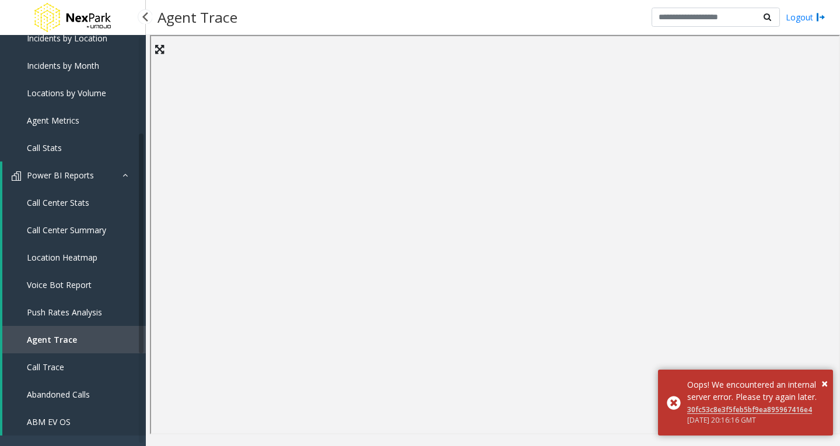
click at [69, 397] on span "Abandoned Calls" at bounding box center [58, 394] width 63 height 11
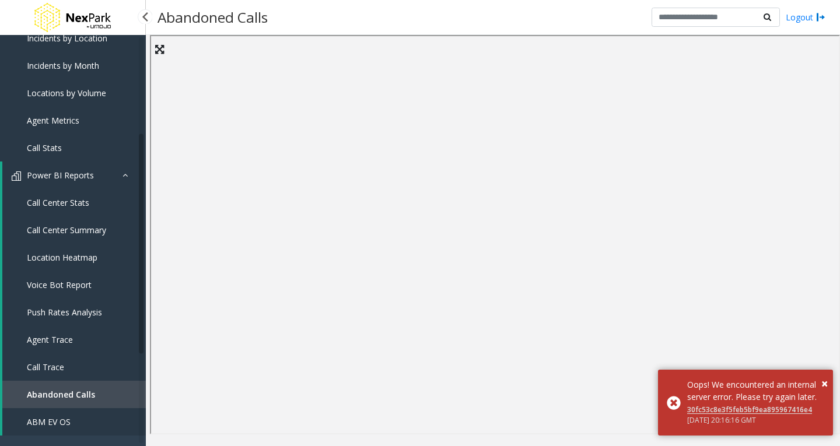
scroll to position [292, 0]
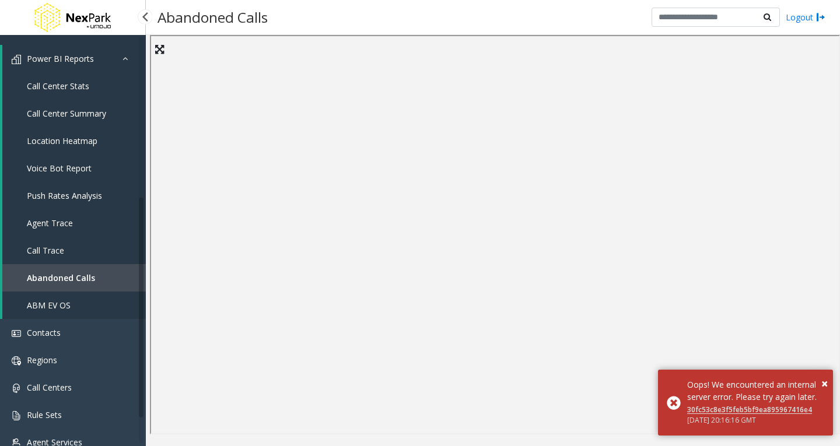
click at [74, 306] on link "ABM EV OS" at bounding box center [73, 305] width 143 height 27
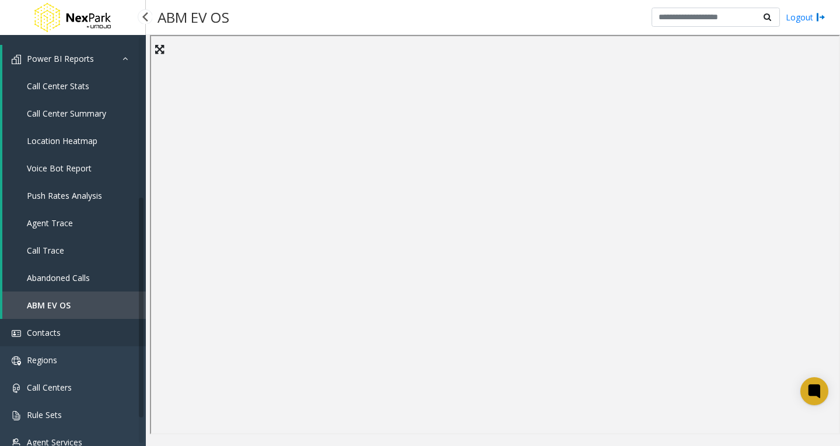
click at [73, 335] on link "Contacts" at bounding box center [73, 332] width 146 height 27
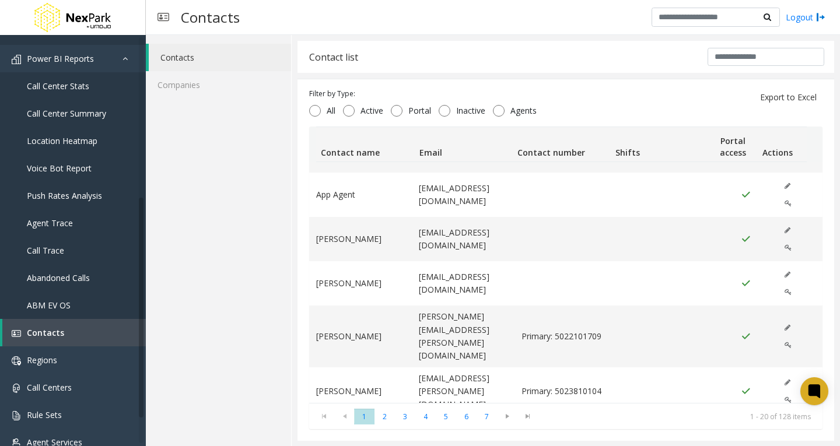
scroll to position [117, 0]
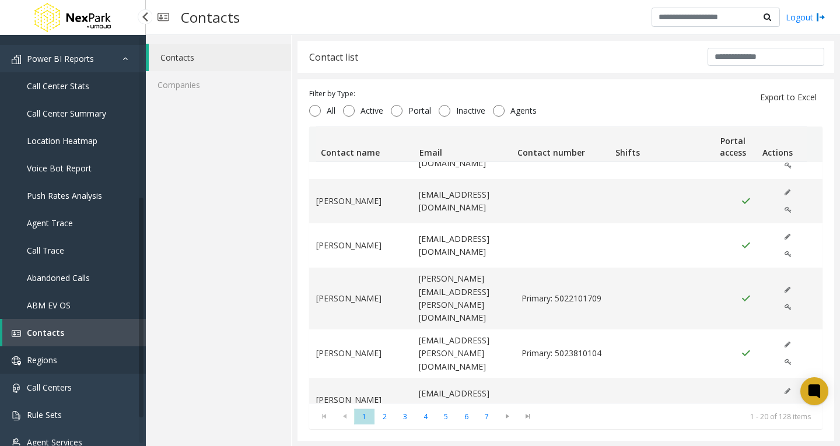
click at [75, 361] on link "Regions" at bounding box center [73, 359] width 146 height 27
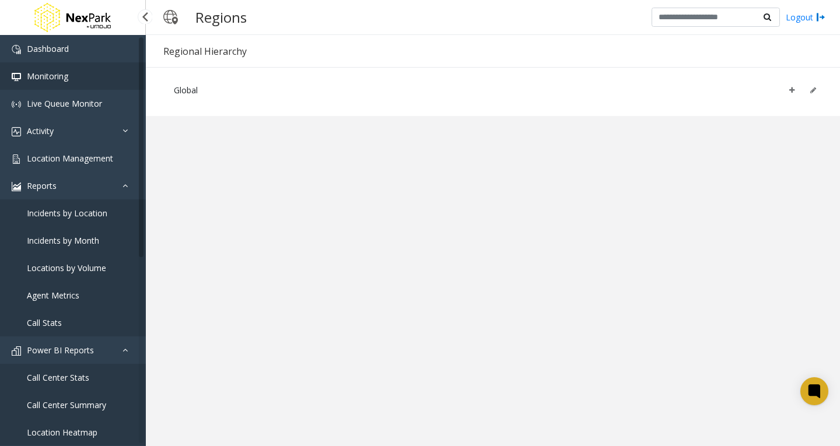
click at [82, 79] on link "Monitoring" at bounding box center [73, 75] width 146 height 27
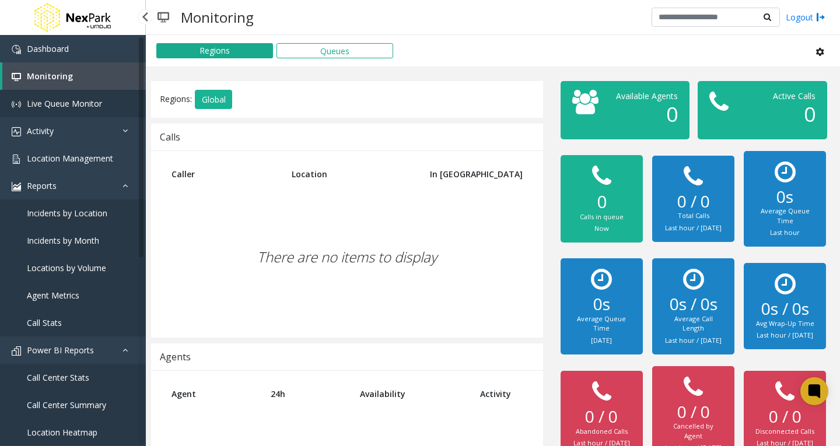
click at [98, 100] on span "Live Queue Monitor" at bounding box center [64, 103] width 75 height 11
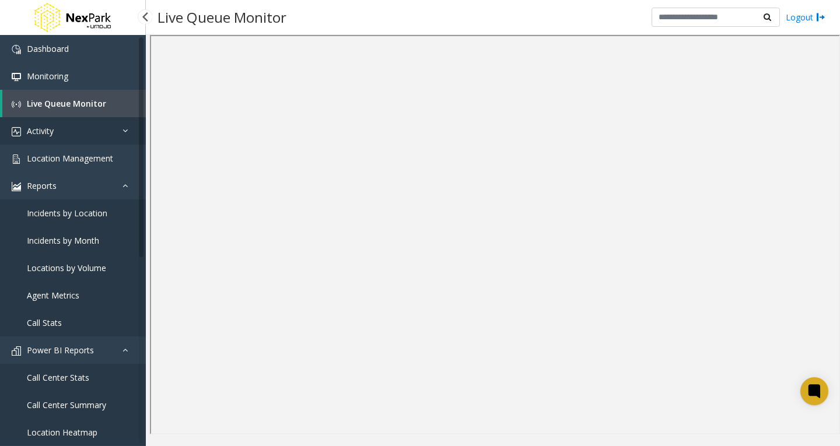
click at [88, 129] on link "Activity" at bounding box center [73, 130] width 146 height 27
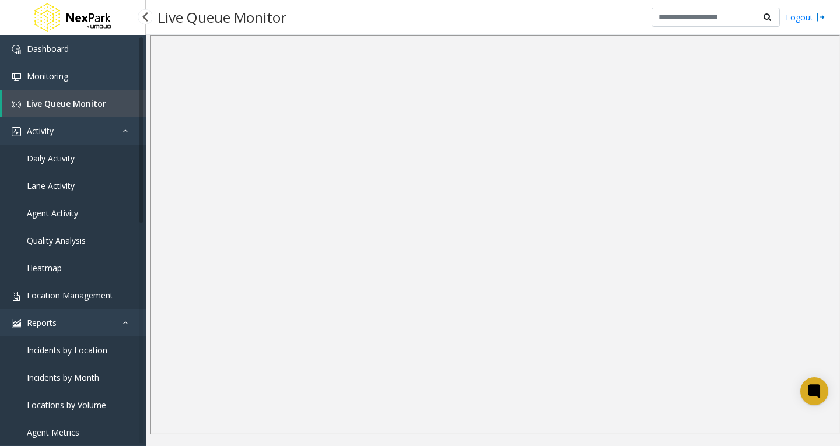
click at [88, 298] on span "Location Management" at bounding box center [70, 295] width 86 height 11
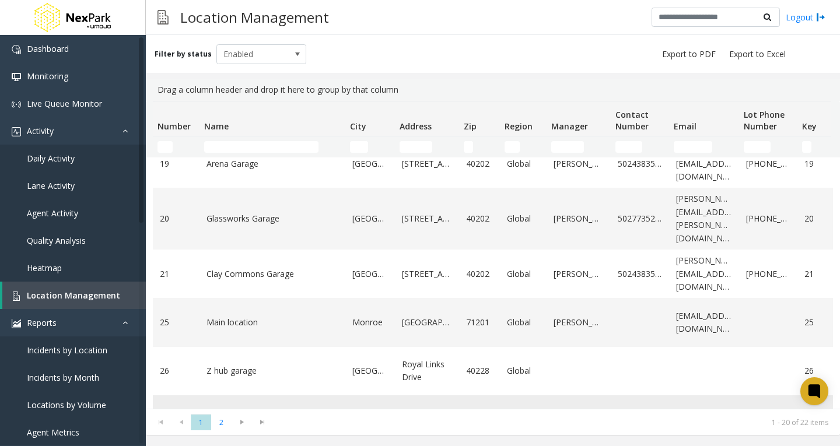
scroll to position [729, 0]
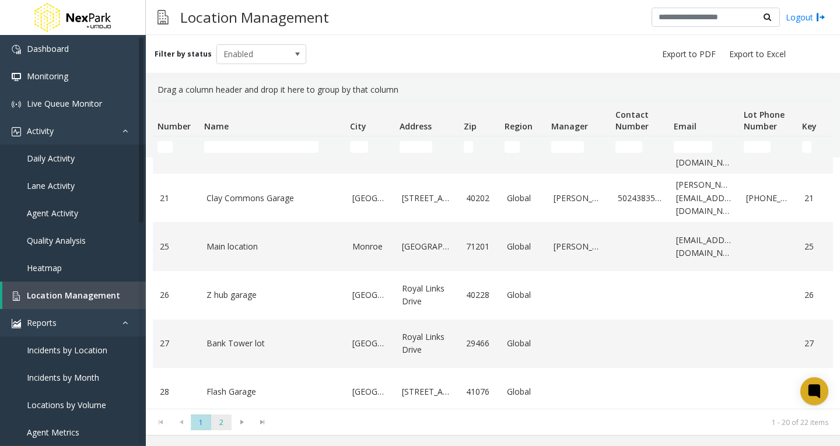
click at [219, 422] on span "2" at bounding box center [221, 423] width 20 height 16
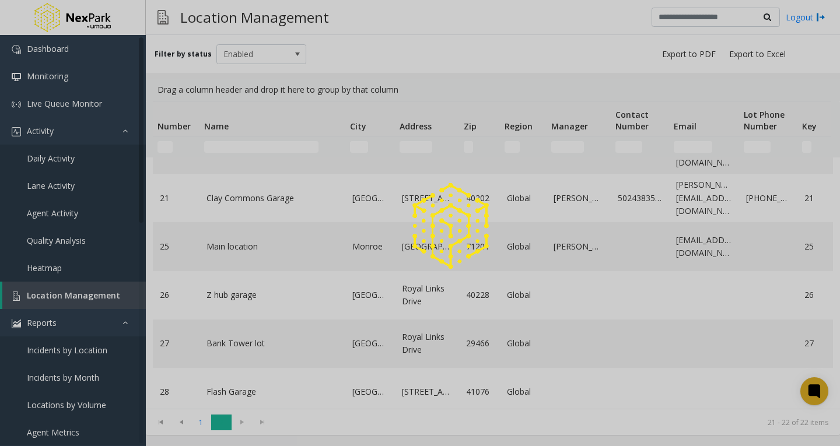
scroll to position [0, 0]
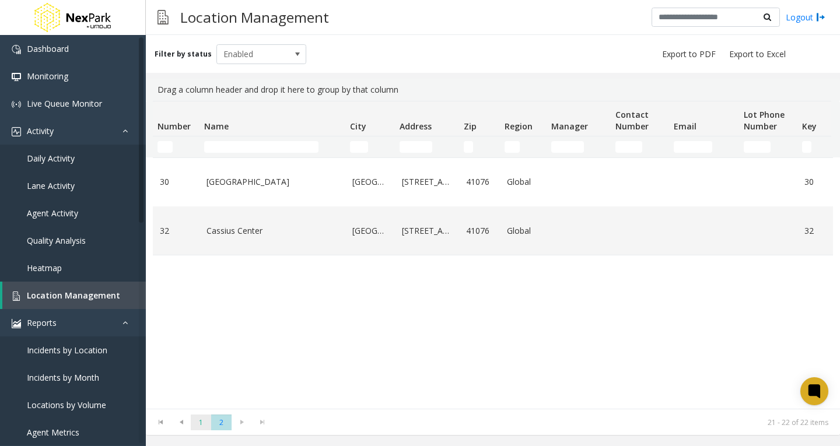
click at [202, 426] on span "1" at bounding box center [201, 423] width 20 height 16
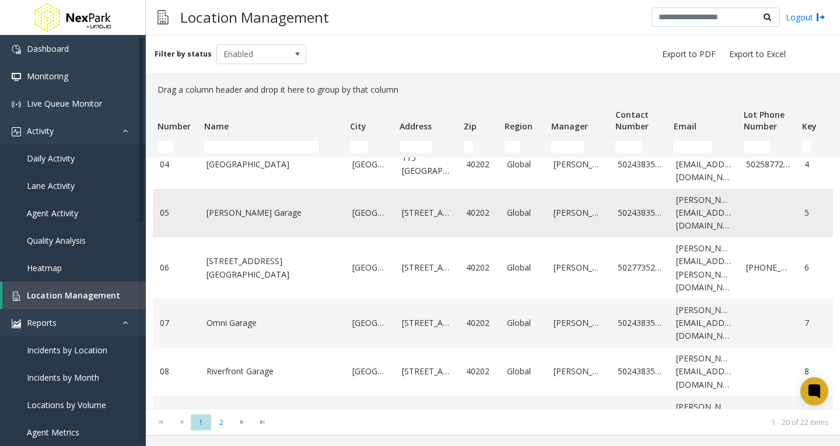
scroll to position [350, 0]
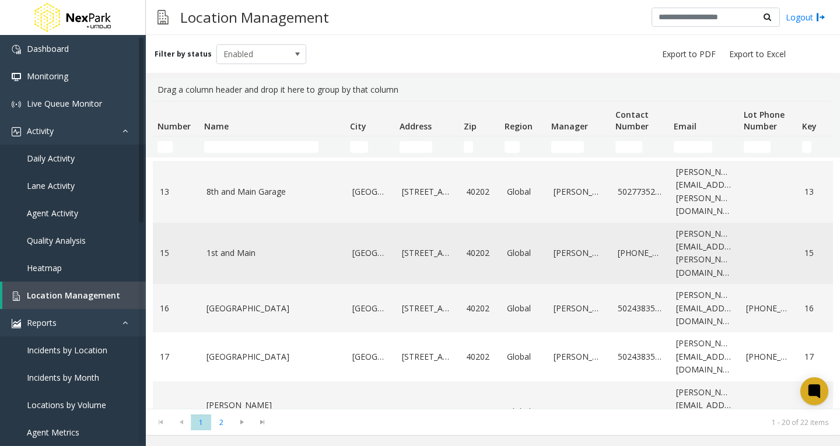
click at [249, 232] on td "1st and Main" at bounding box center [272, 254] width 146 height 62
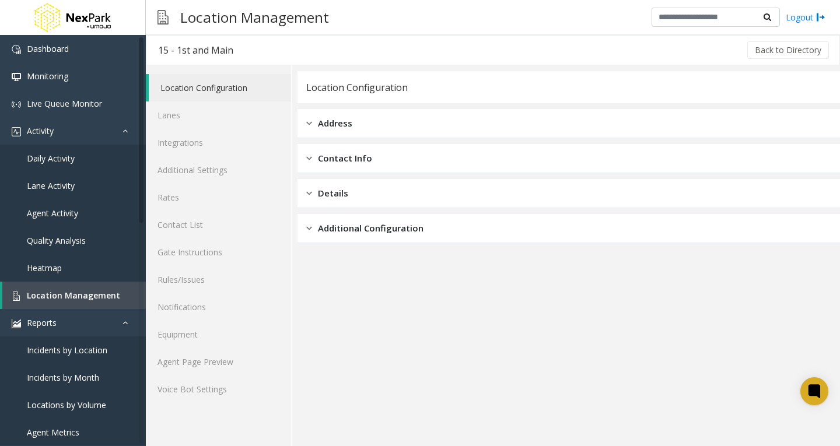
click at [468, 135] on div "Address" at bounding box center [568, 123] width 542 height 29
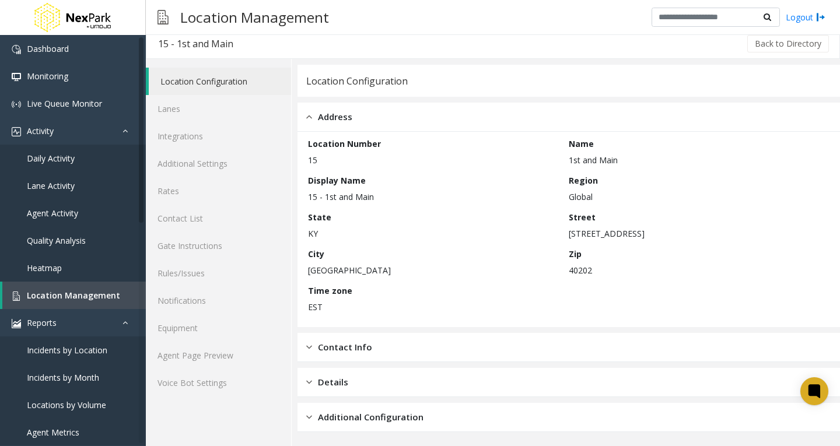
scroll to position [7, 0]
click at [492, 344] on div "Contact Info" at bounding box center [568, 346] width 542 height 29
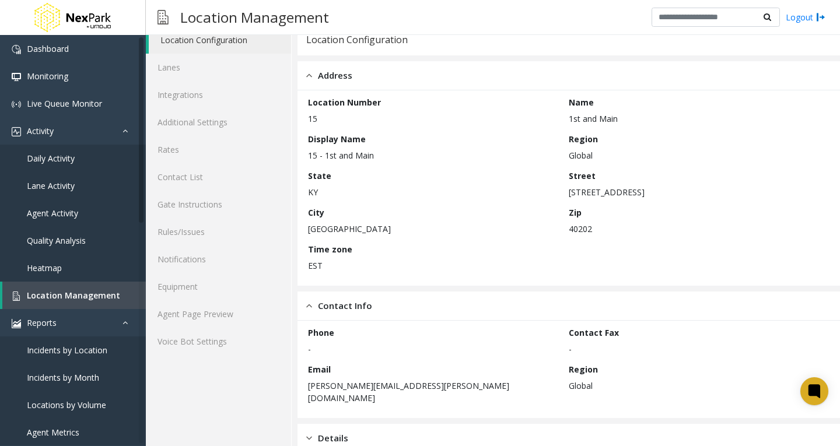
scroll to position [92, 0]
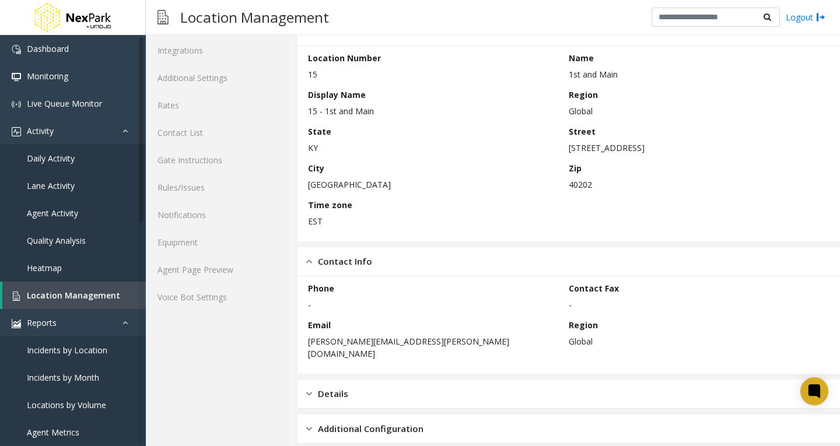
click at [363, 387] on div "Details" at bounding box center [568, 394] width 542 height 29
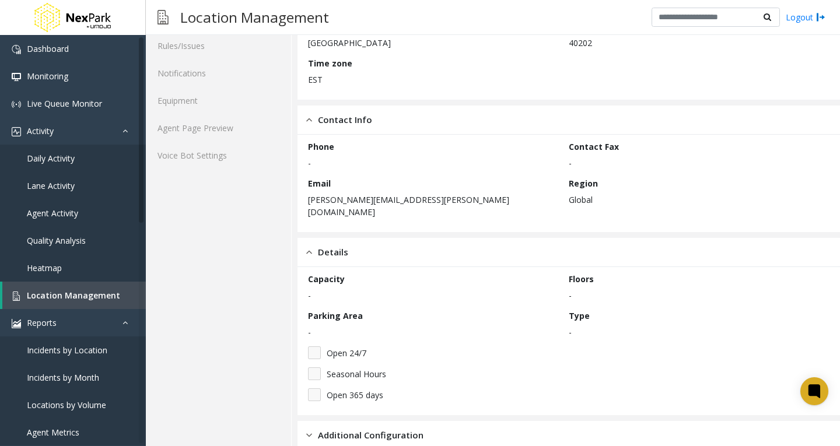
scroll to position [240, 0]
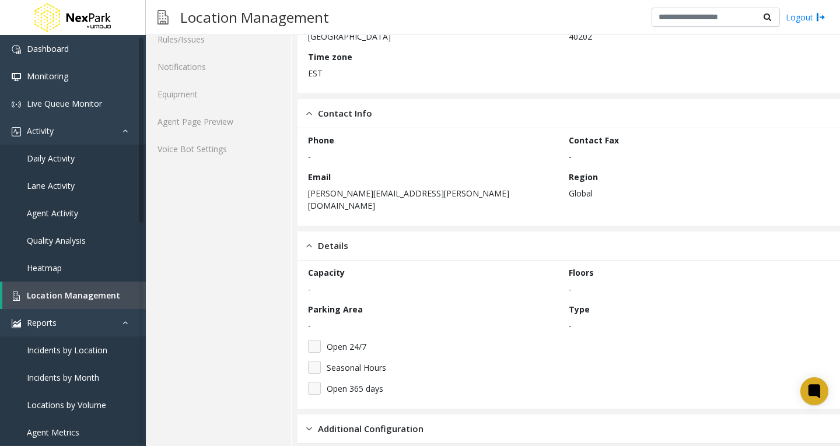
click at [374, 422] on span "Additional Configuration" at bounding box center [371, 428] width 106 height 13
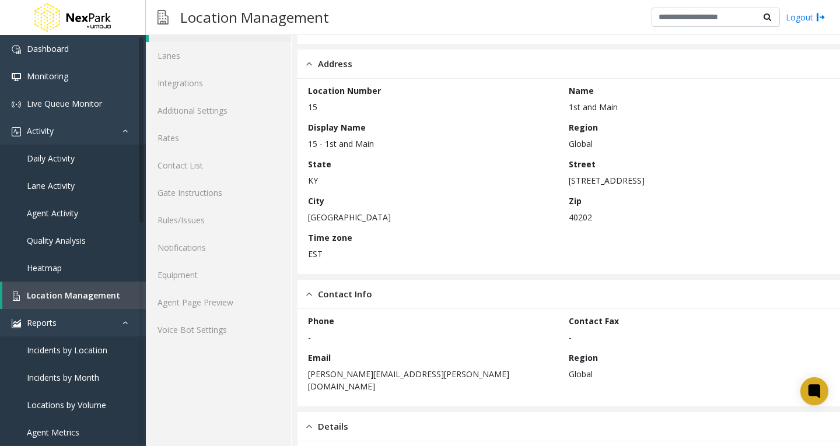
scroll to position [0, 0]
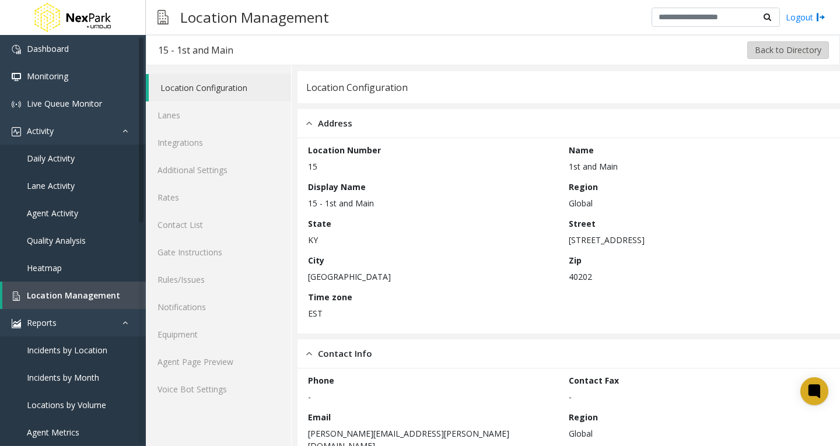
click at [790, 53] on button "Back to Directory" at bounding box center [788, 49] width 82 height 17
